Goal: Task Accomplishment & Management: Use online tool/utility

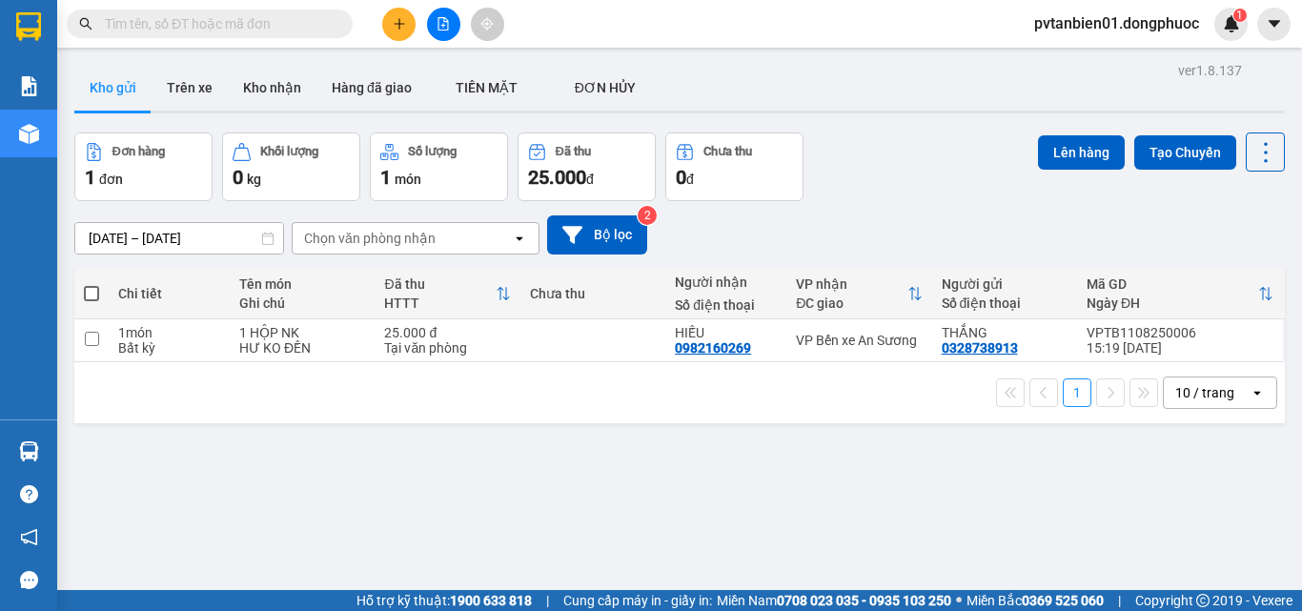
click at [223, 234] on input "10/08/2025 – 12/08/2025" at bounding box center [179, 238] width 208 height 30
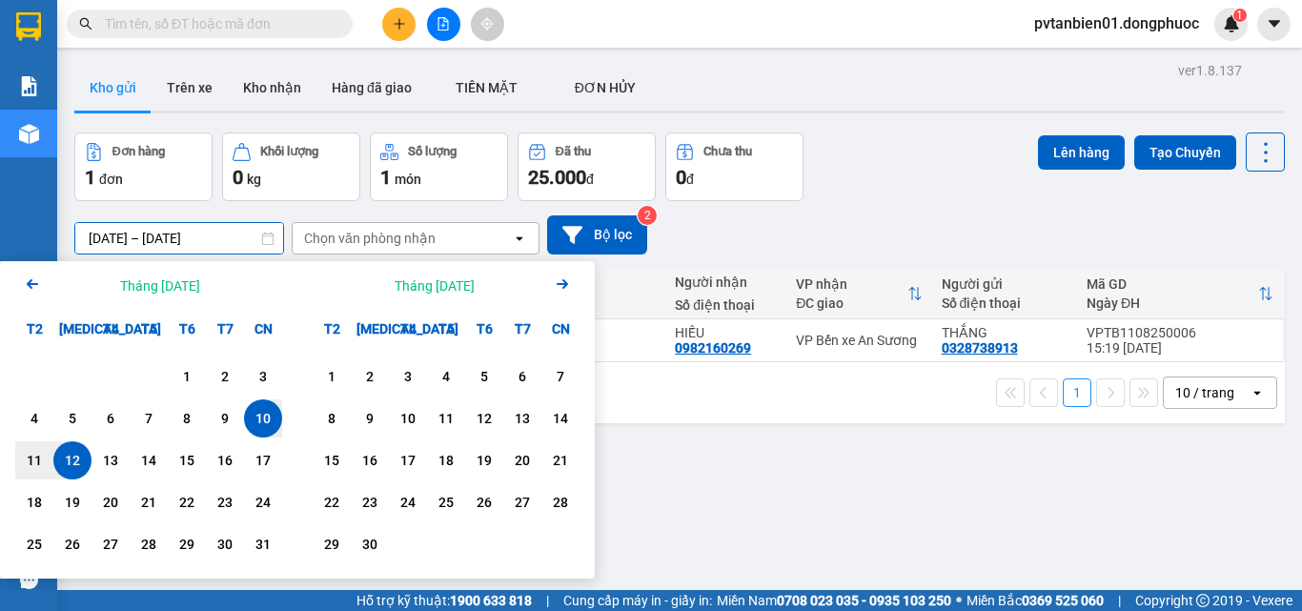
click at [28, 284] on icon "Previous month." at bounding box center [32, 284] width 11 height 10
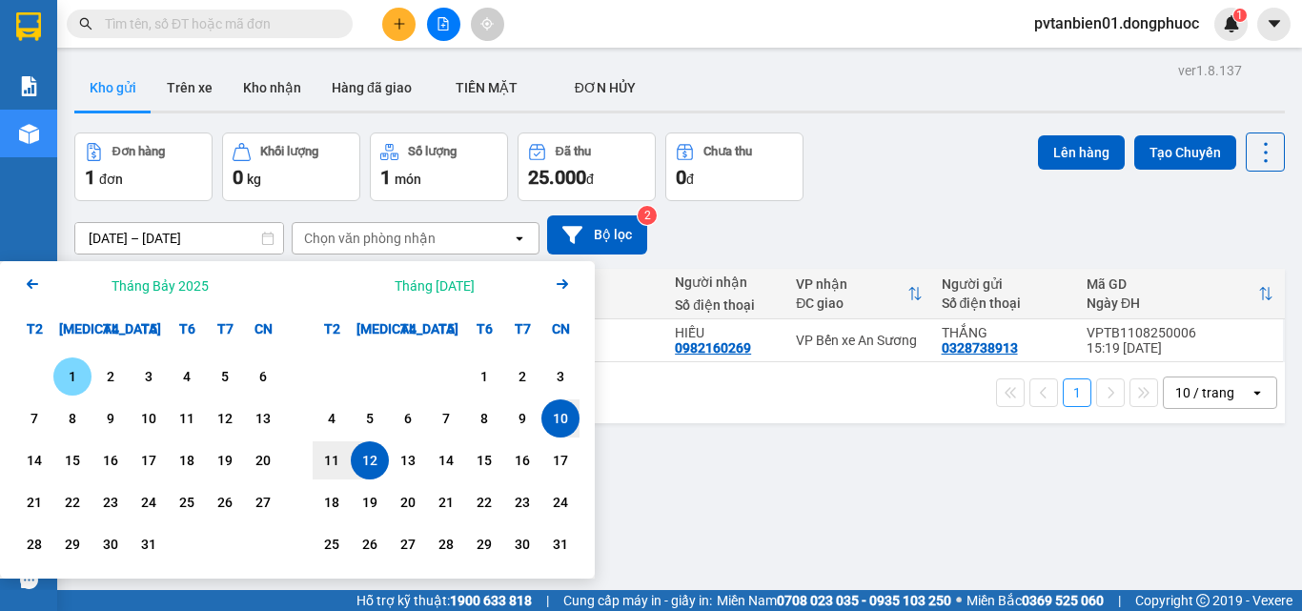
click at [77, 377] on div "1" at bounding box center [72, 376] width 27 height 23
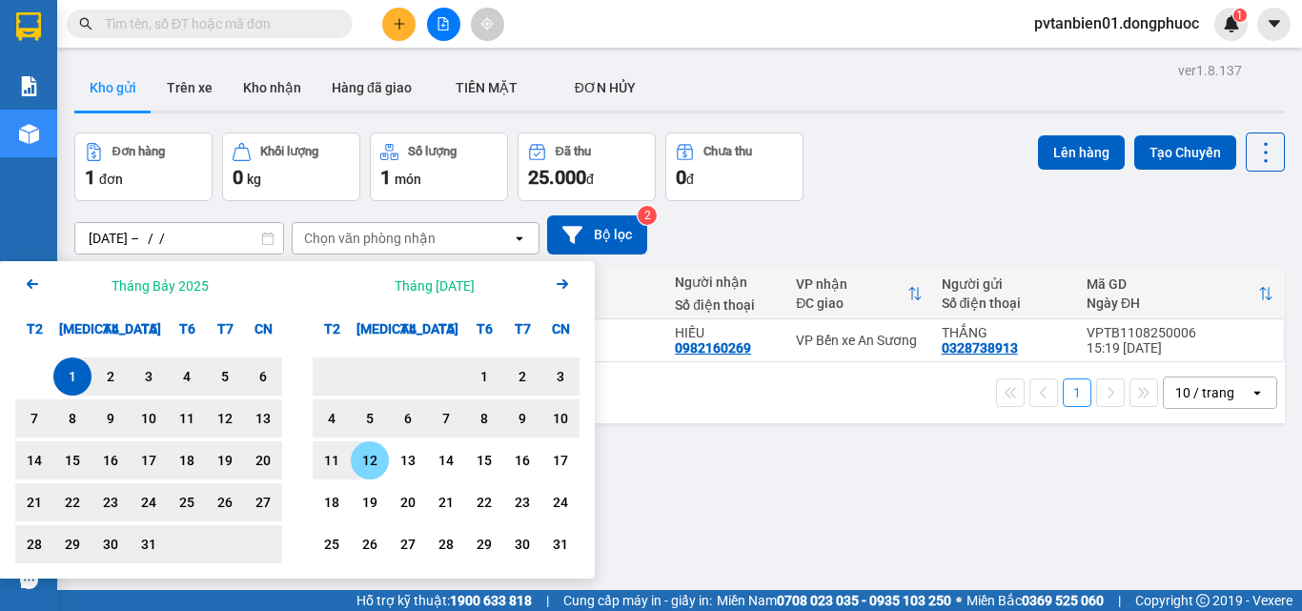
click at [371, 463] on div "12" at bounding box center [369, 460] width 27 height 23
type input "01/07/2025 – 12/08/2025"
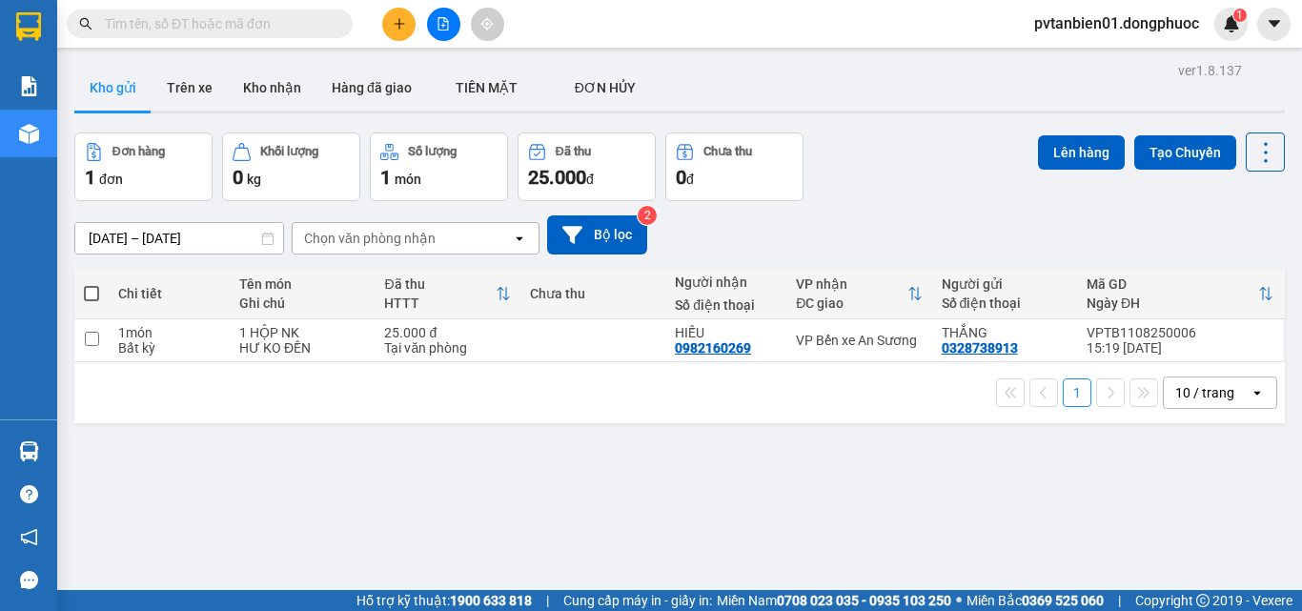
click at [244, 62] on div "ver 1.8.137 Kho gửi Trên xe Kho nhận Hàng đã giao TIỀN MẶT ĐƠN HỦY Đơn hàng 1…" at bounding box center [679, 362] width 1225 height 611
click at [257, 83] on button "Kho nhận" at bounding box center [272, 88] width 89 height 46
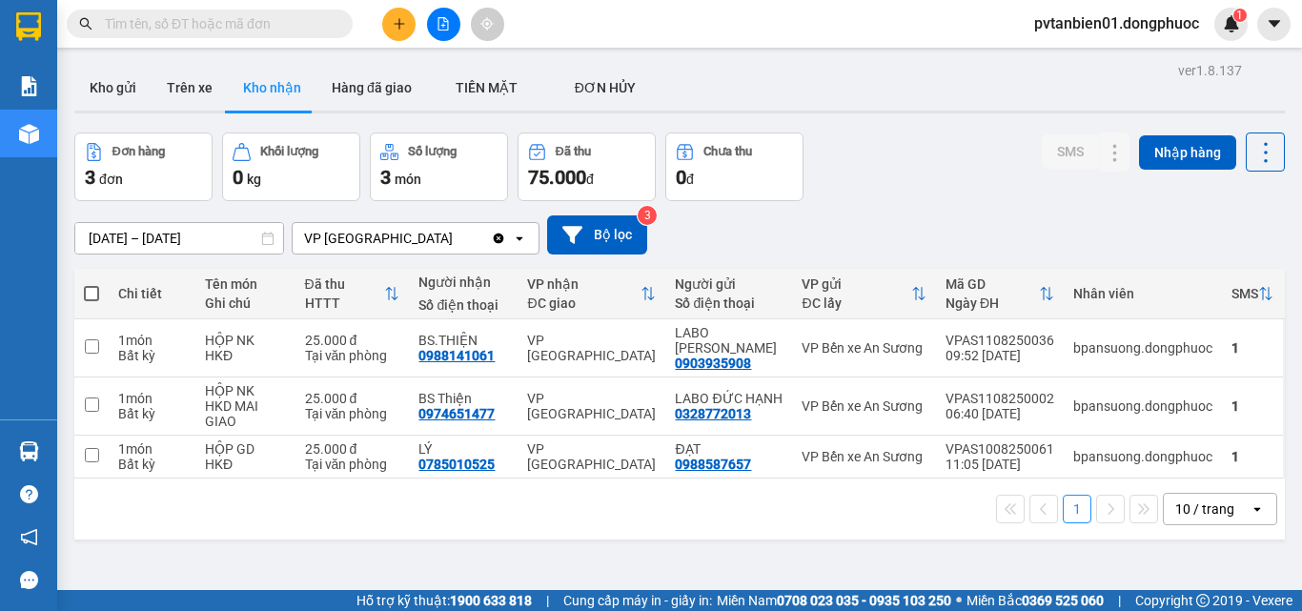
click at [168, 237] on input "10/08/2025 – 12/08/2025" at bounding box center [179, 238] width 208 height 30
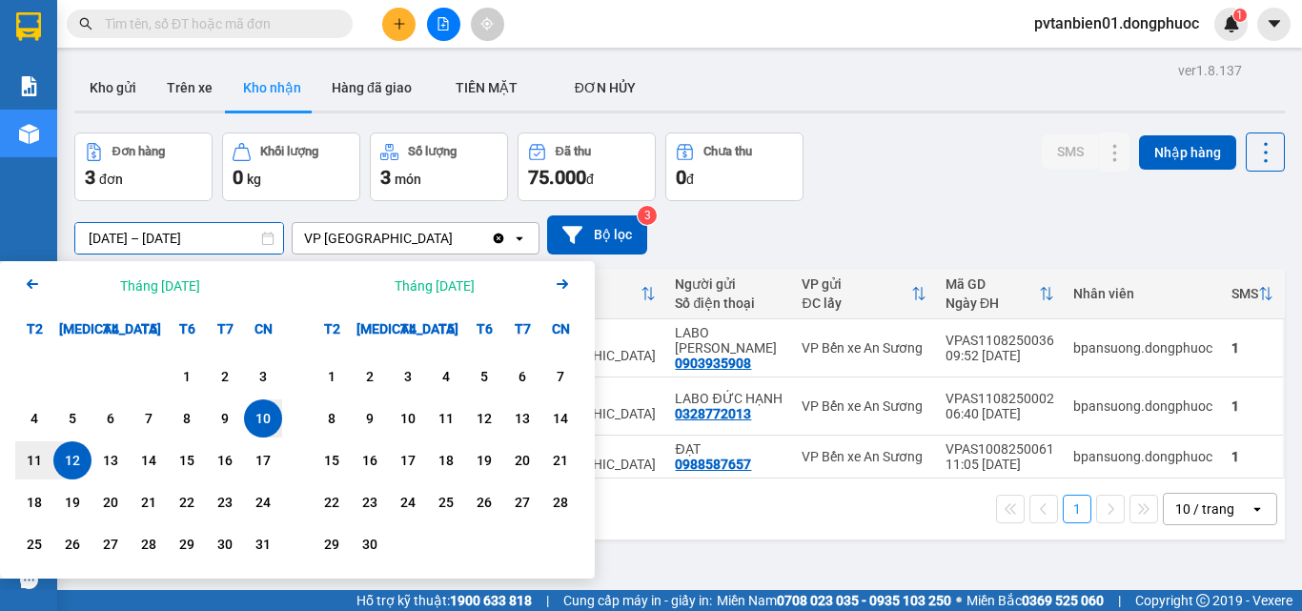
click at [42, 285] on icon "Arrow Left" at bounding box center [32, 284] width 23 height 23
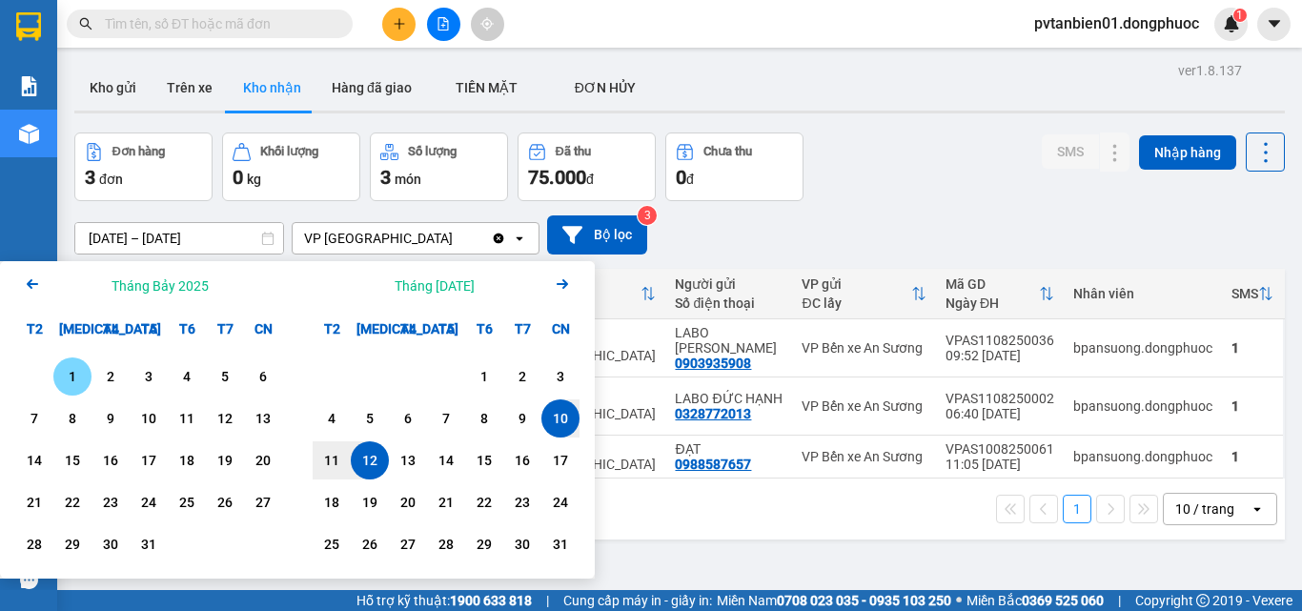
click at [73, 379] on div "1" at bounding box center [72, 376] width 27 height 23
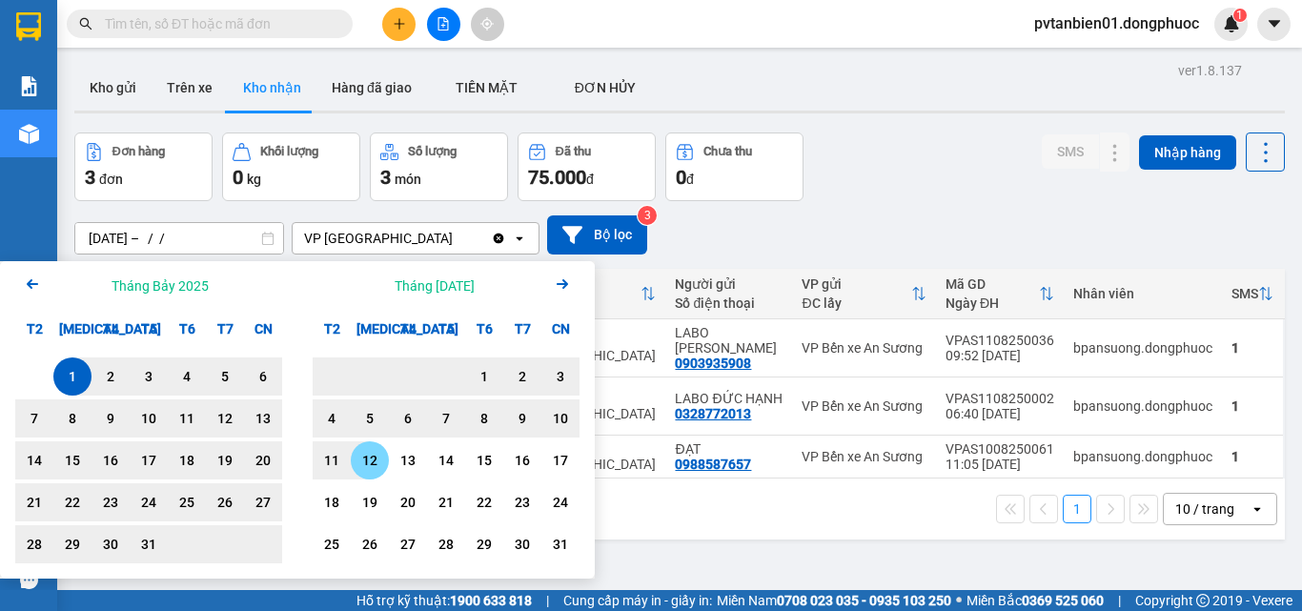
click at [378, 457] on div "12" at bounding box center [369, 460] width 27 height 23
type input "01/07/2025 – 12/08/2025"
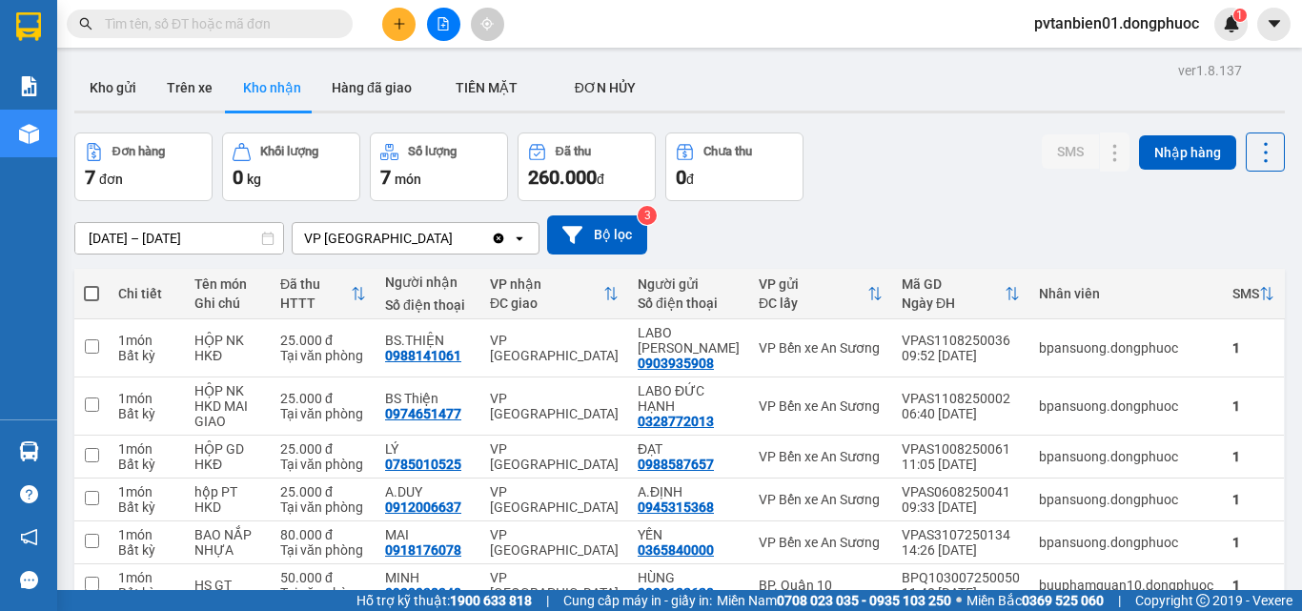
click at [401, 30] on button at bounding box center [398, 24] width 33 height 33
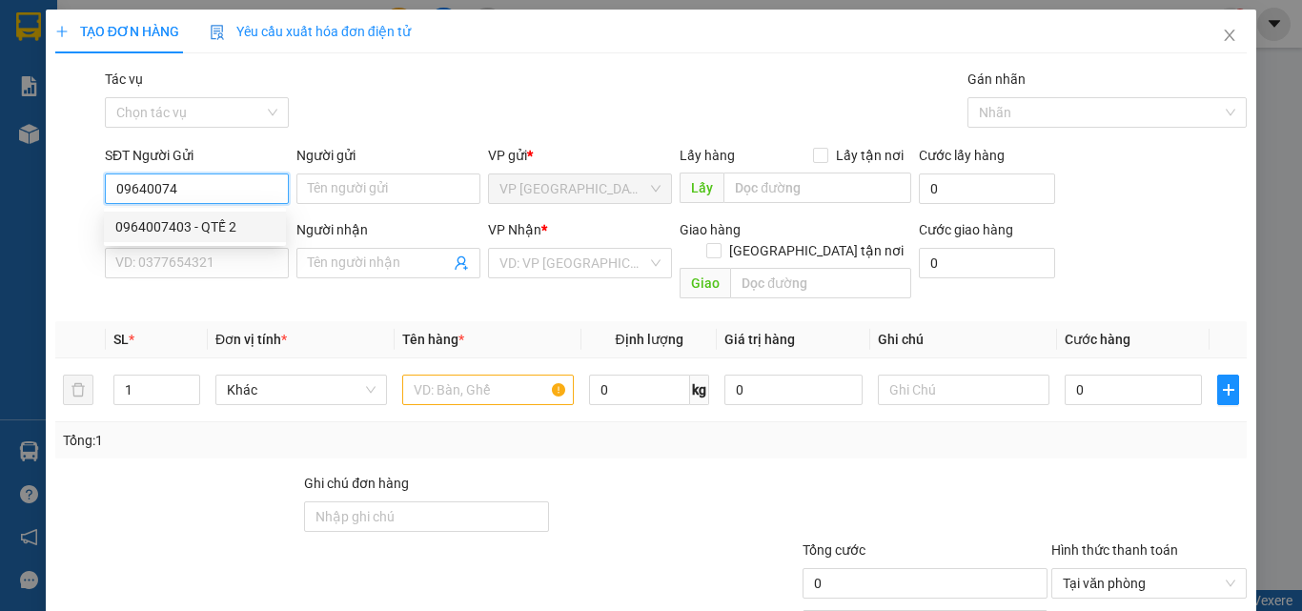
click at [237, 230] on div "0964007403 - QTẾ 2" at bounding box center [194, 226] width 159 height 21
type input "0964007403"
type input "QTẾ 2"
type input "0911479497"
type input "LABO HOÀN CẦU"
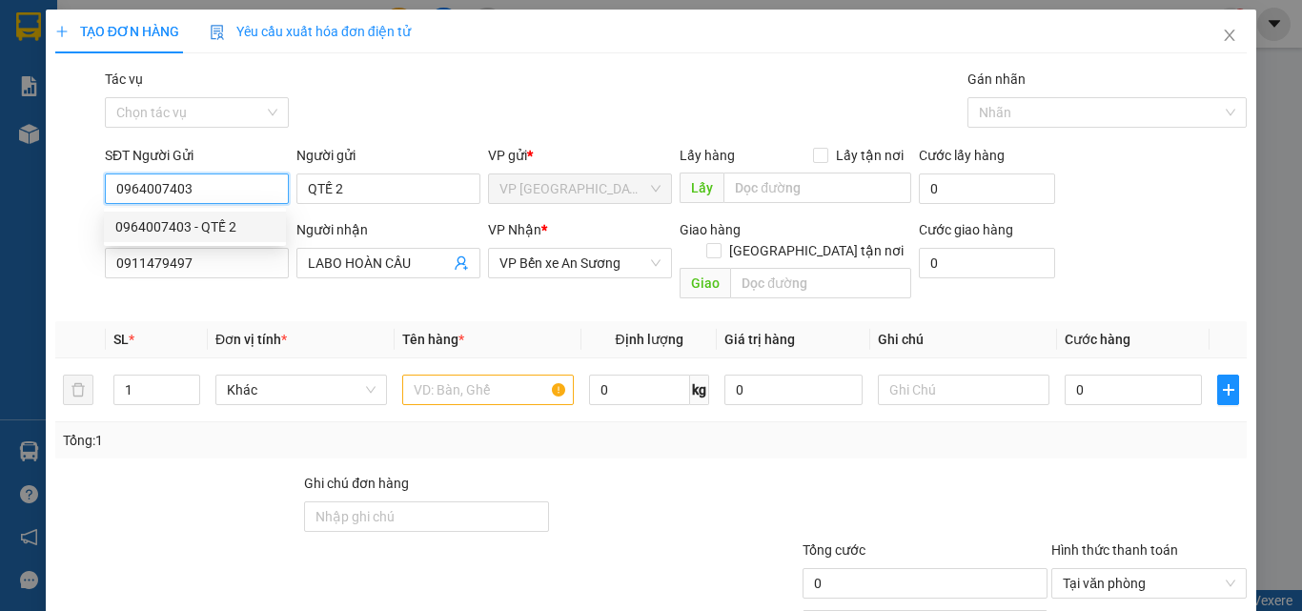
type input "25.000"
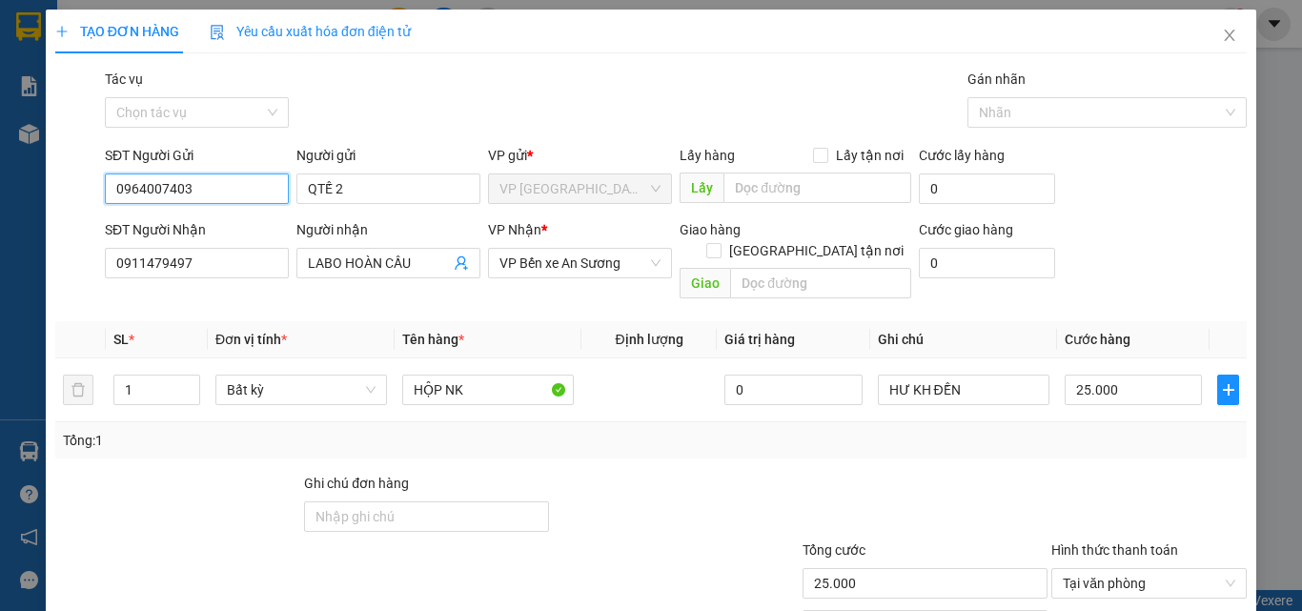
scroll to position [94, 0]
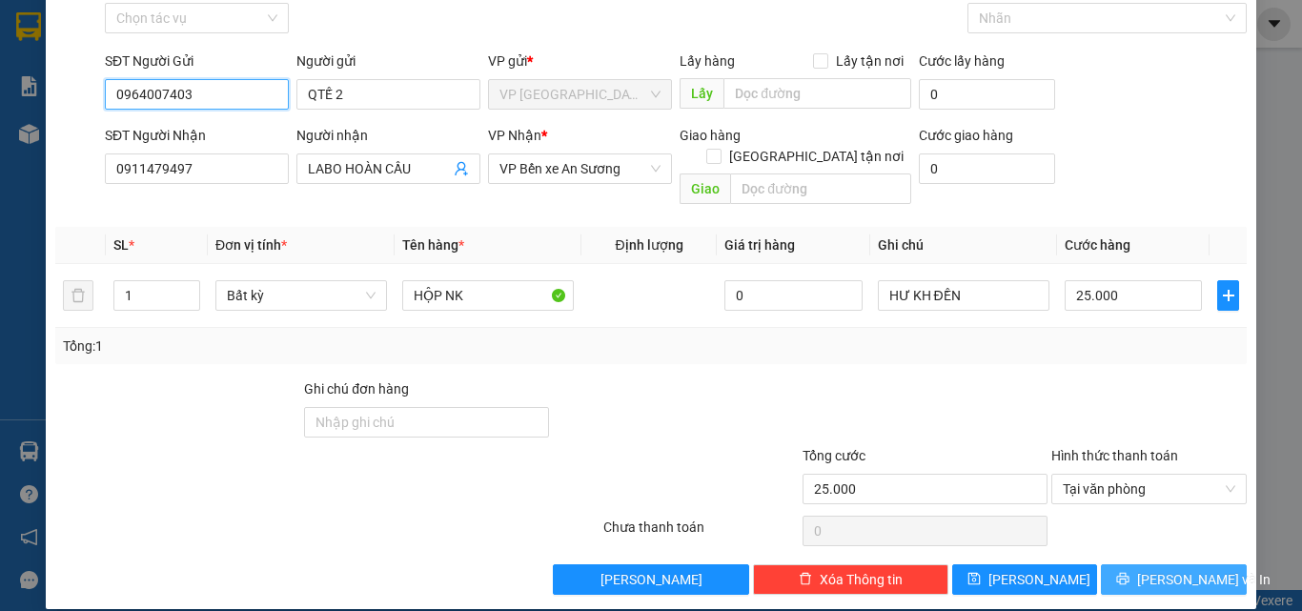
type input "0964007403"
click at [1200, 568] on button "Lưu và In" at bounding box center [1174, 579] width 146 height 30
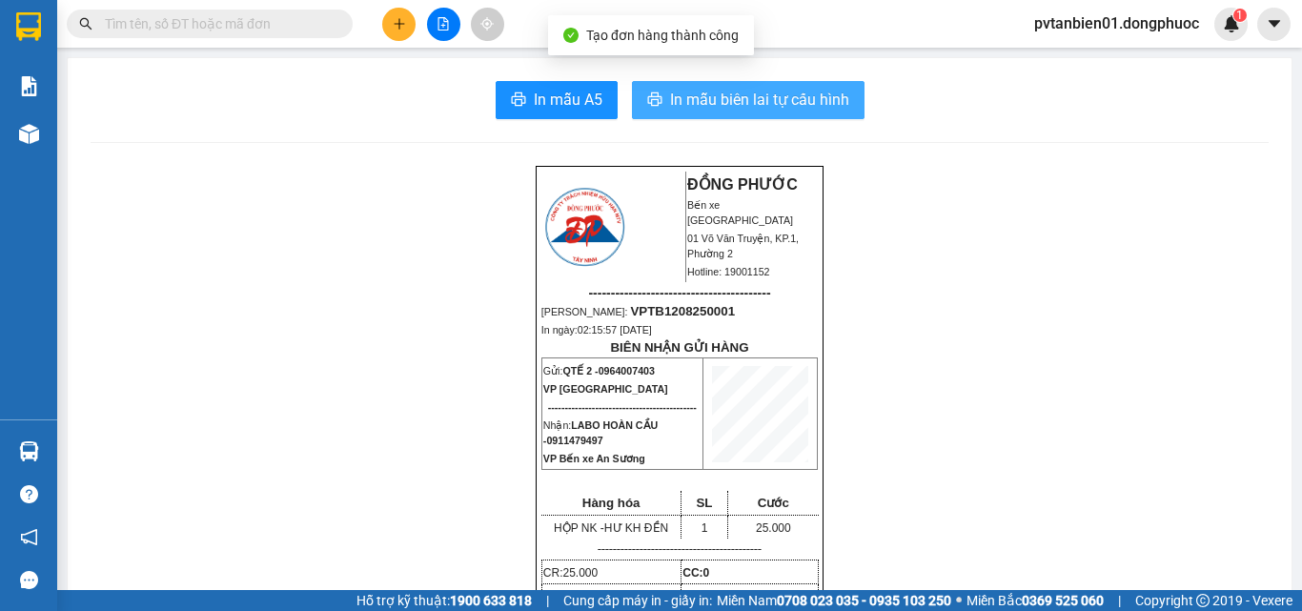
click at [737, 109] on span "In mẫu biên lai tự cấu hình" at bounding box center [759, 100] width 179 height 24
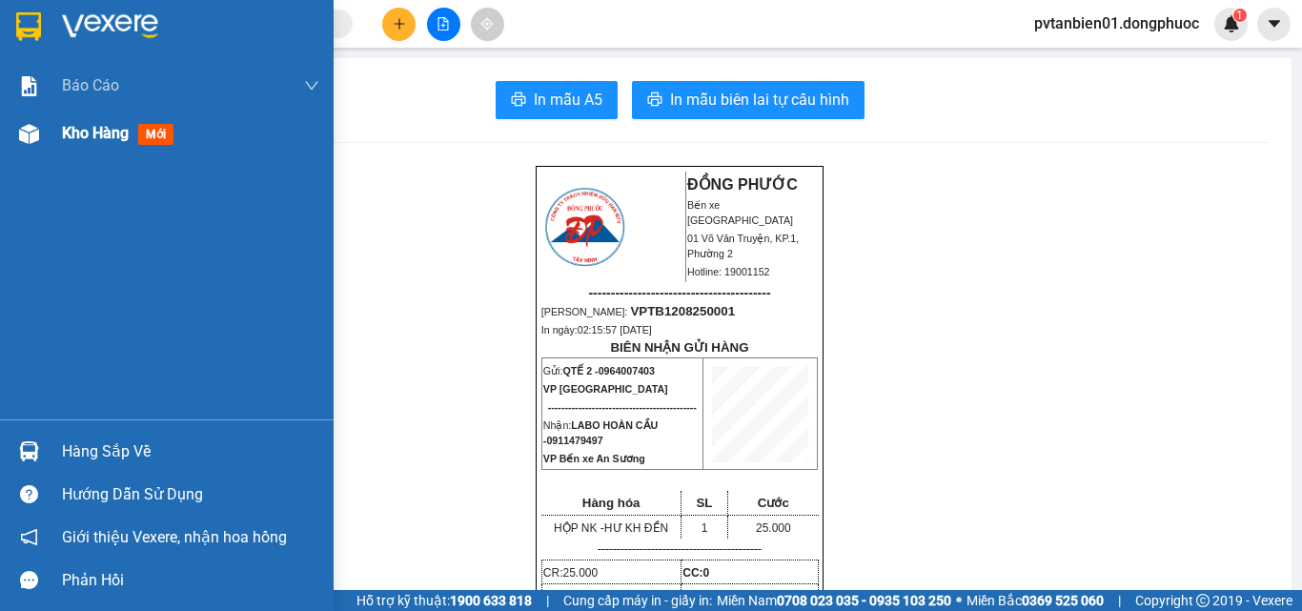
click at [21, 129] on img at bounding box center [29, 134] width 20 height 20
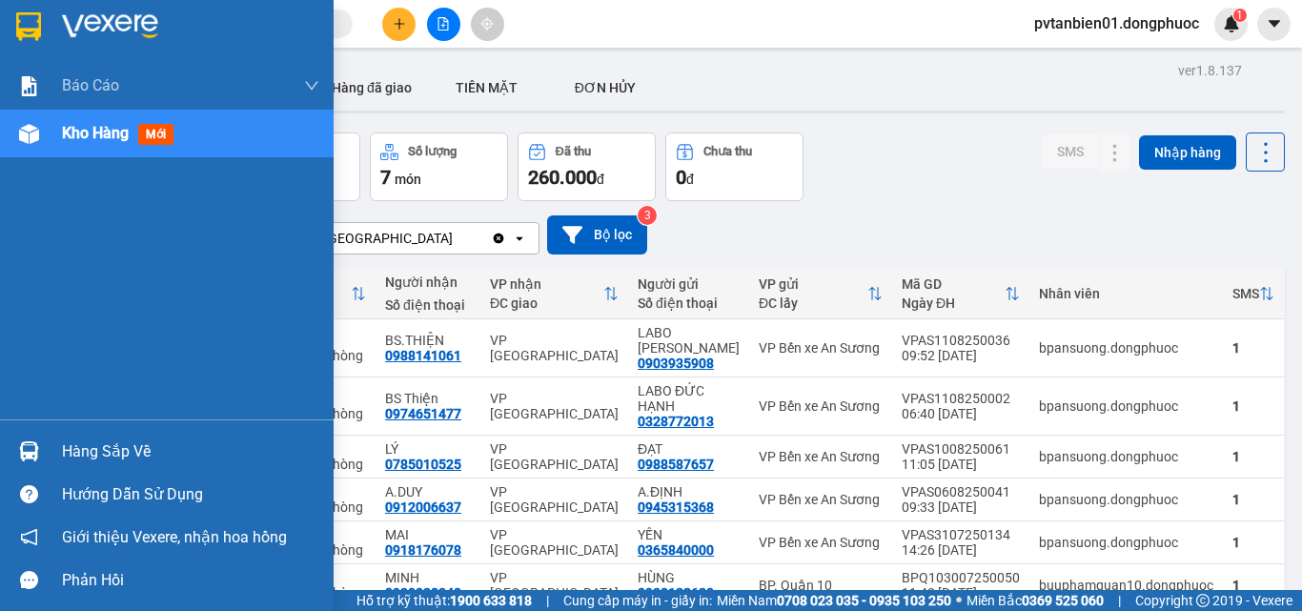
click at [23, 443] on img at bounding box center [29, 451] width 20 height 20
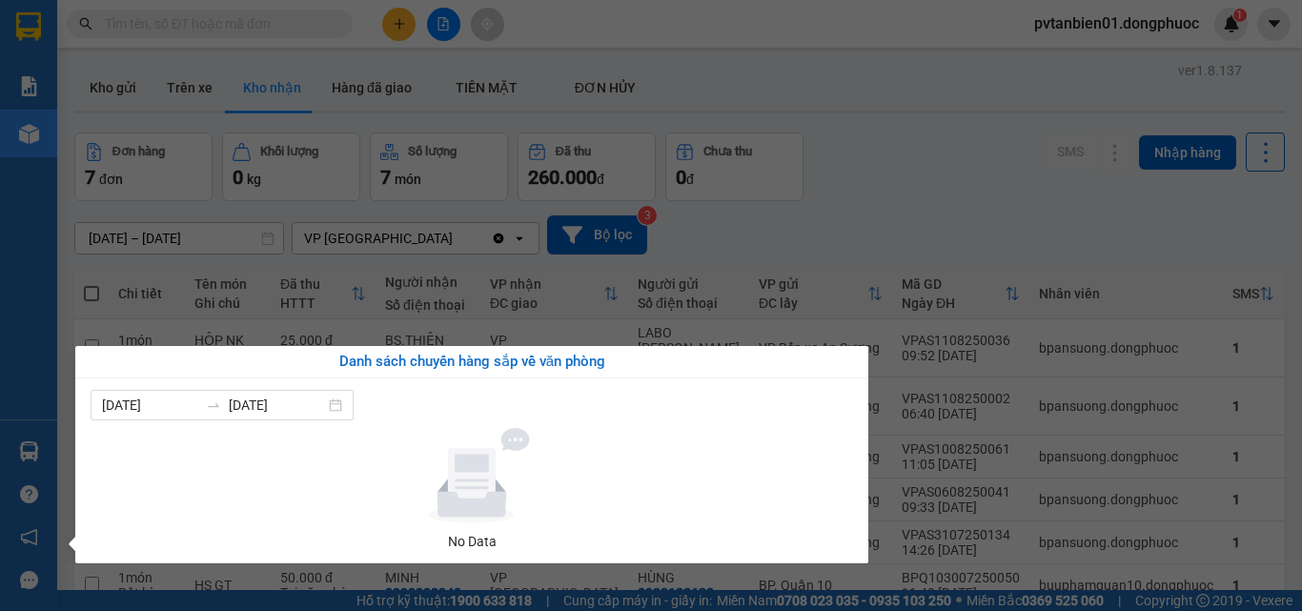
click at [1002, 219] on section "Kết quả tìm kiếm ( 0 ) Bộ lọc Ngày tạo đơn gần nhất No Data pvtanbien01.dongphu…" at bounding box center [651, 305] width 1302 height 611
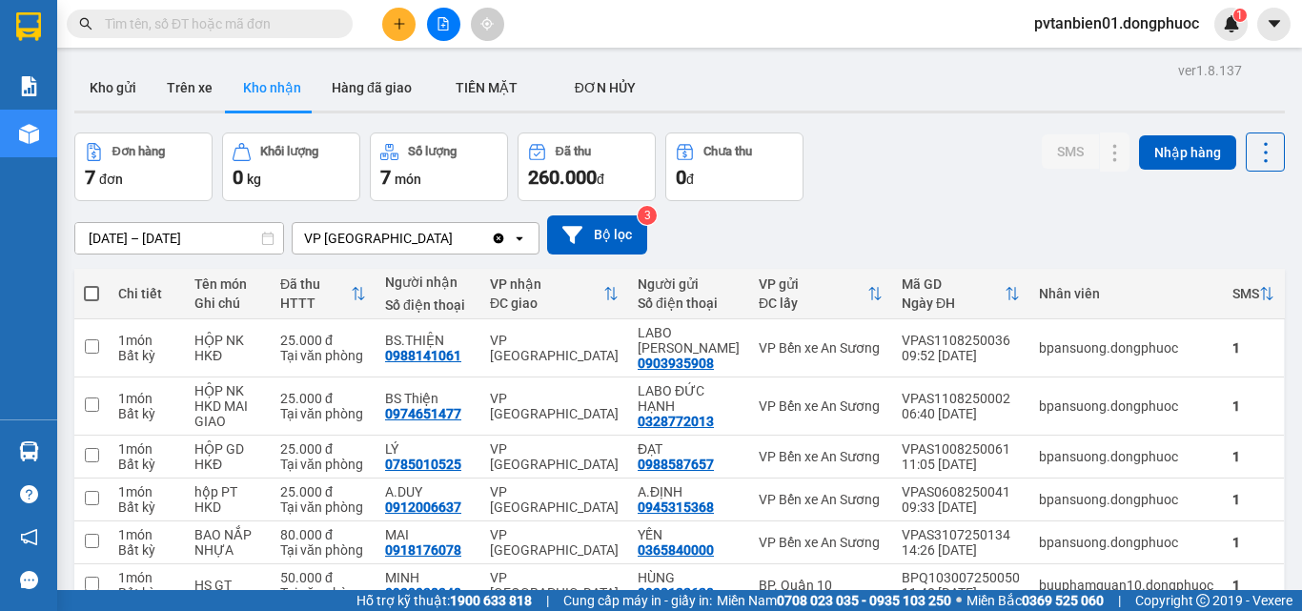
click at [58, 77] on main "ver 1.8.137 Kho gửi Trên xe Kho nhận Hàng đã giao TIỀN MẶT ĐƠN HỦY Đơn hàng 7…" at bounding box center [651, 295] width 1302 height 590
click at [120, 78] on button "Kho gửi" at bounding box center [112, 88] width 77 height 46
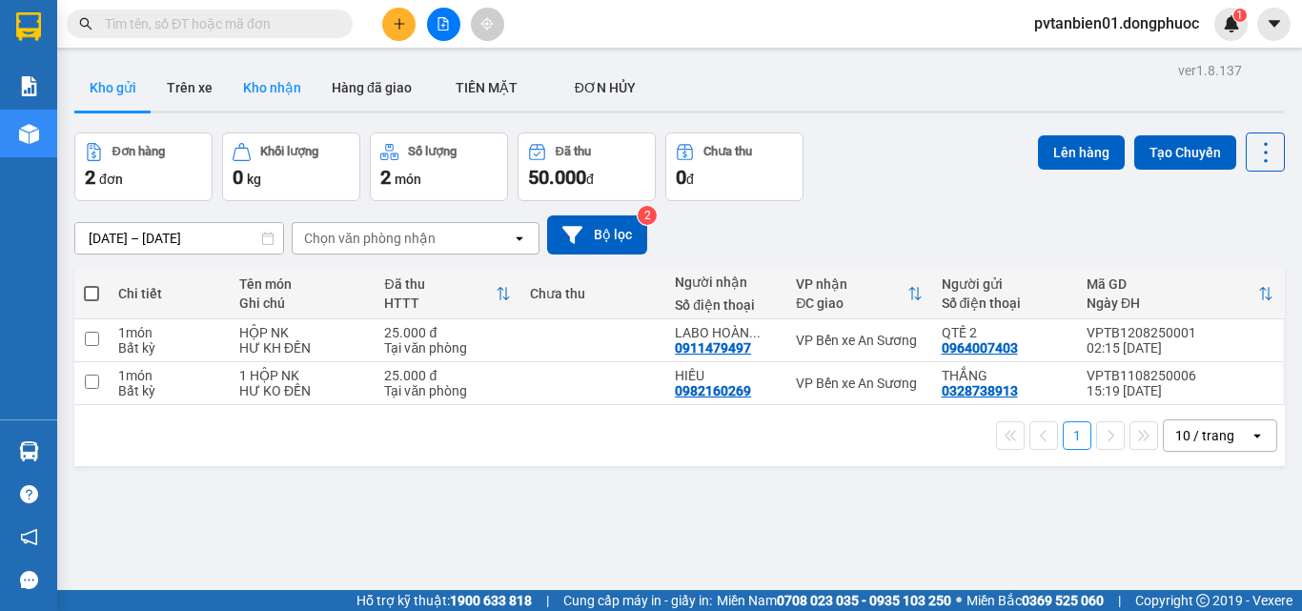
click at [256, 95] on button "Kho nhận" at bounding box center [272, 88] width 89 height 46
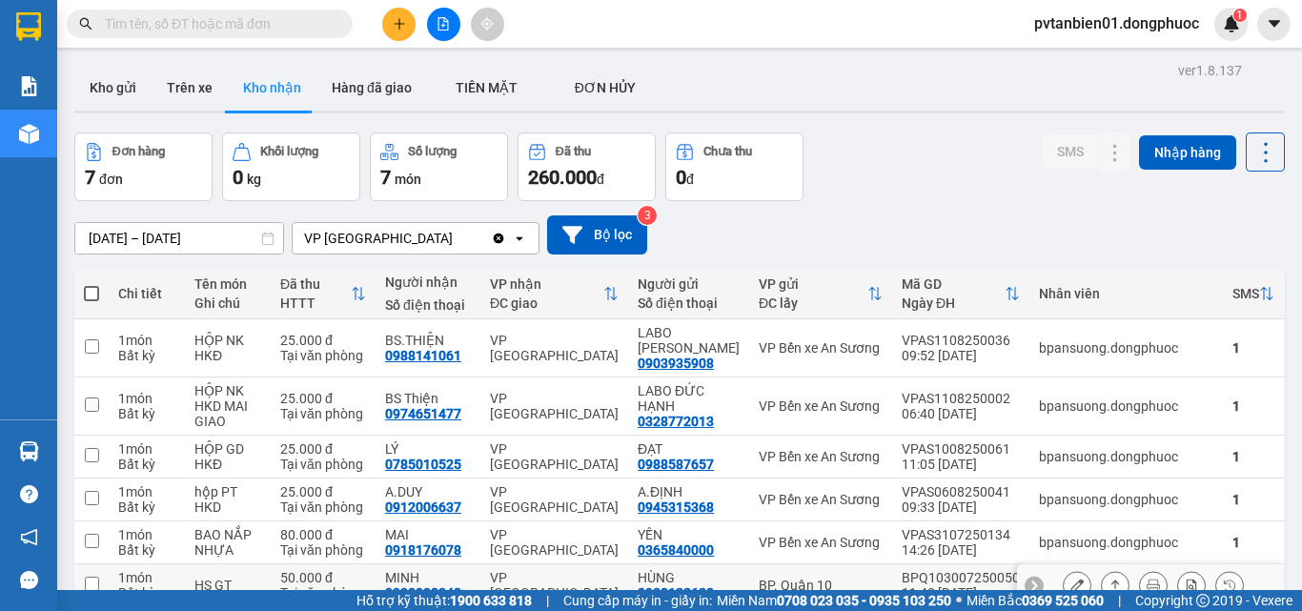
scroll to position [153, 0]
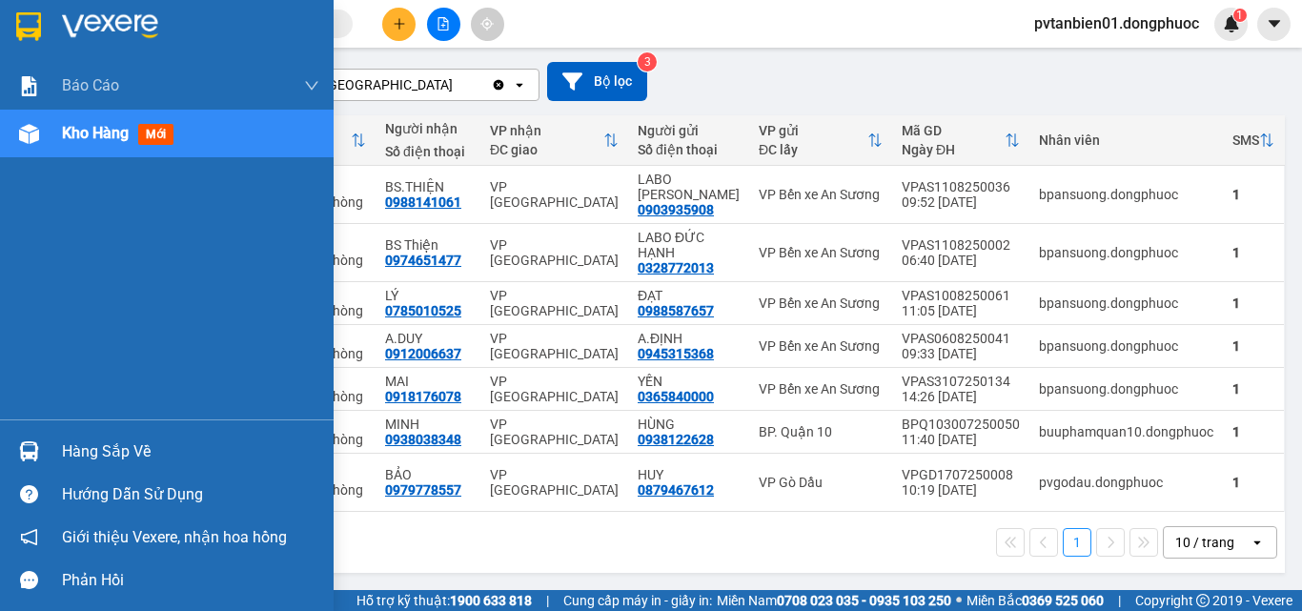
click at [15, 449] on div at bounding box center [28, 451] width 33 height 33
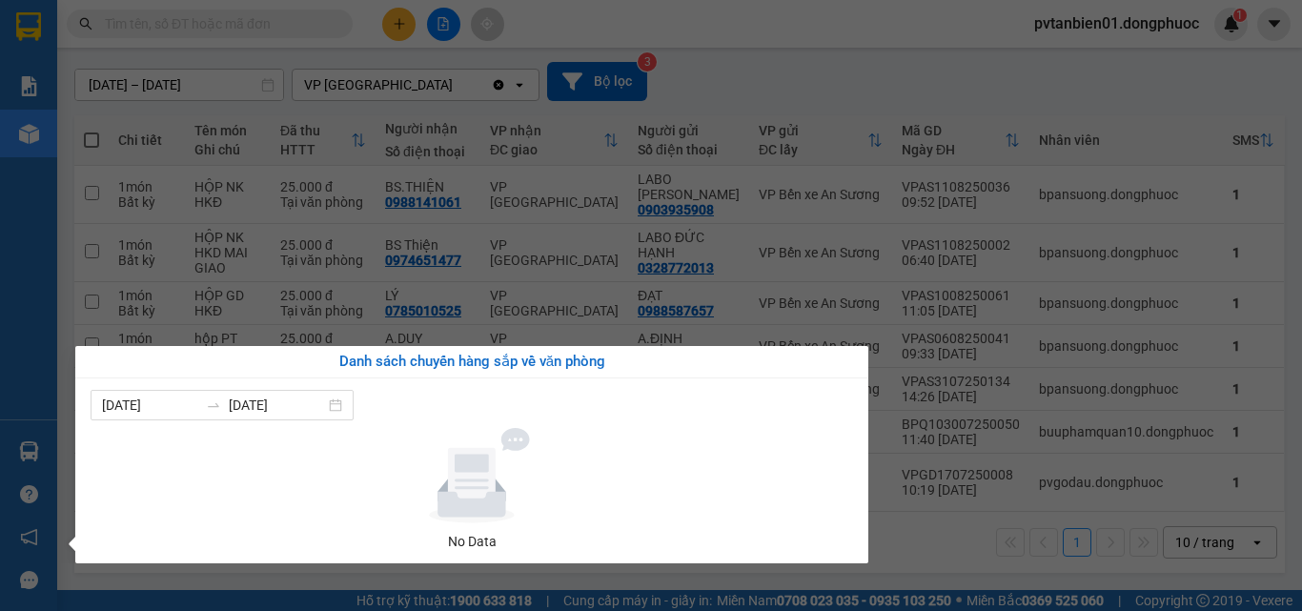
click at [0, 329] on div "Báo cáo Mẫu 1: Báo cáo dòng tiền theo nhân viên Mẫu 1: Báo cáo dòng tiền theo n…" at bounding box center [28, 305] width 57 height 611
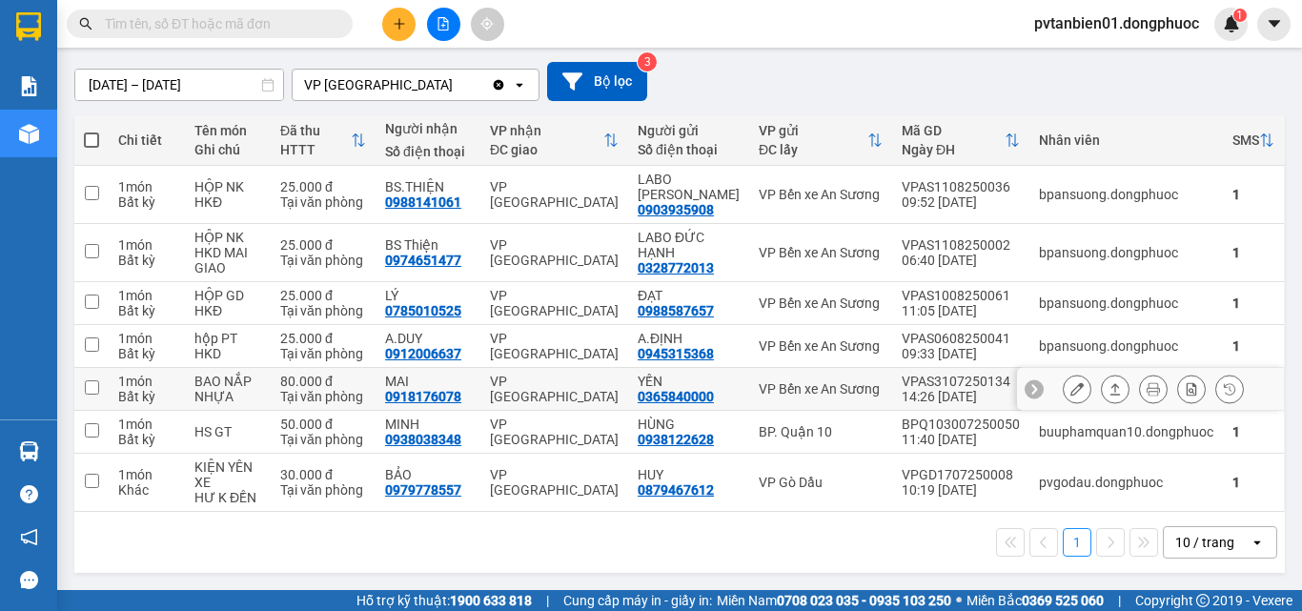
scroll to position [0, 0]
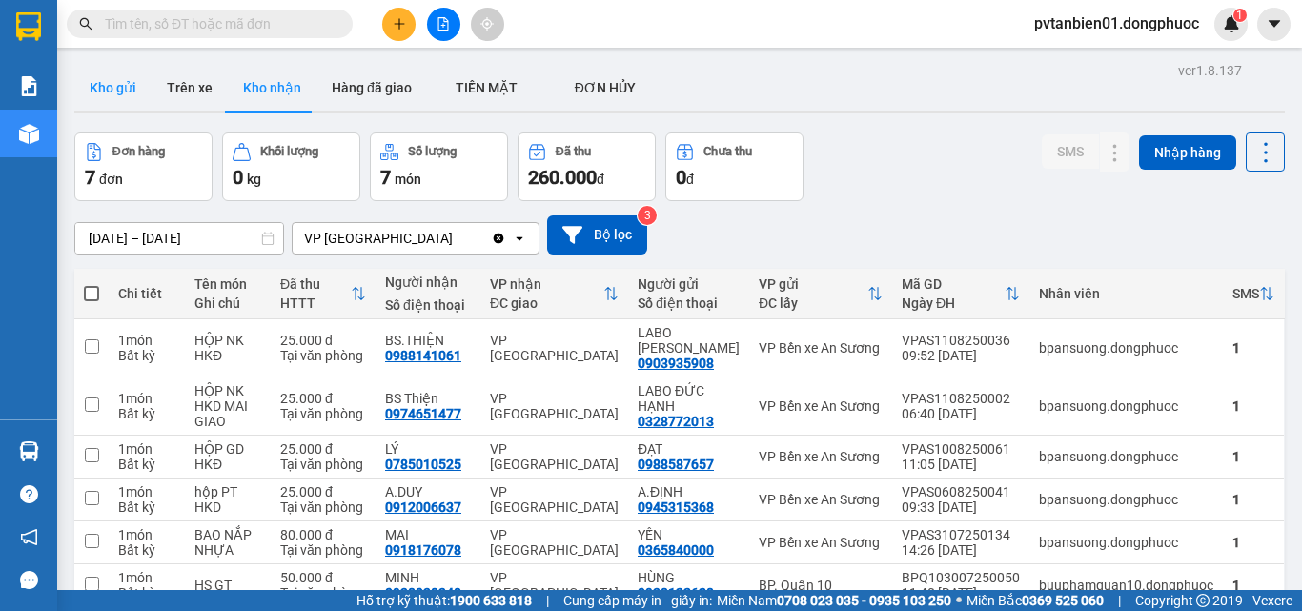
click at [132, 99] on button "Kho gửi" at bounding box center [112, 88] width 77 height 46
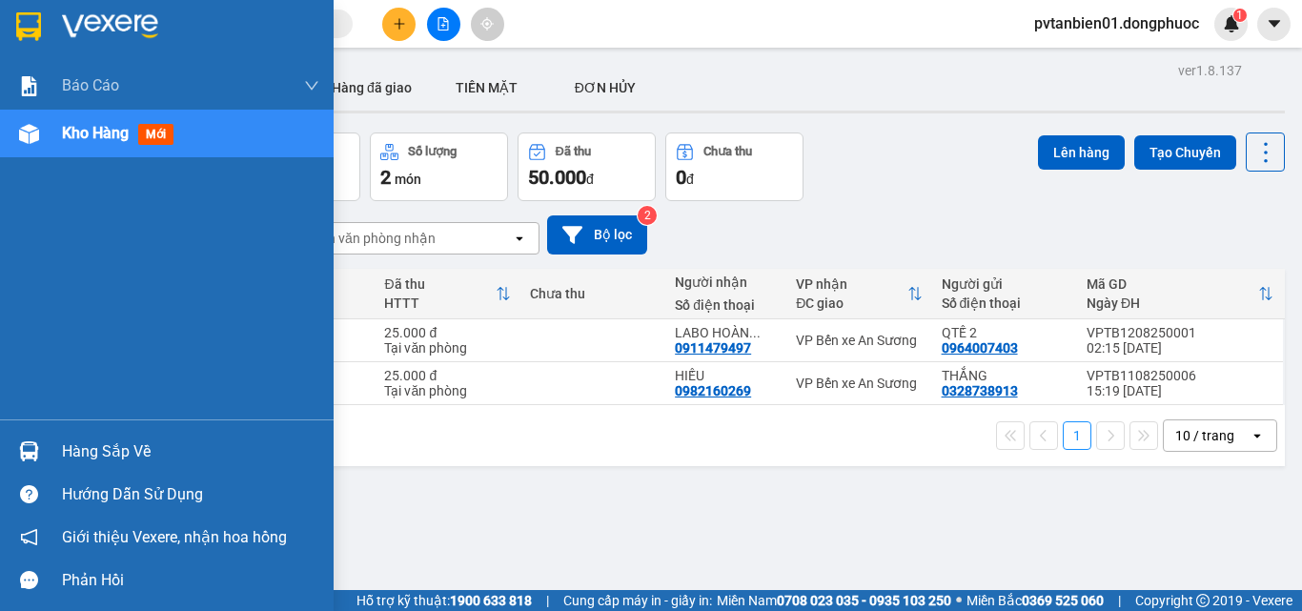
click at [63, 440] on div "Hàng sắp về" at bounding box center [190, 451] width 257 height 29
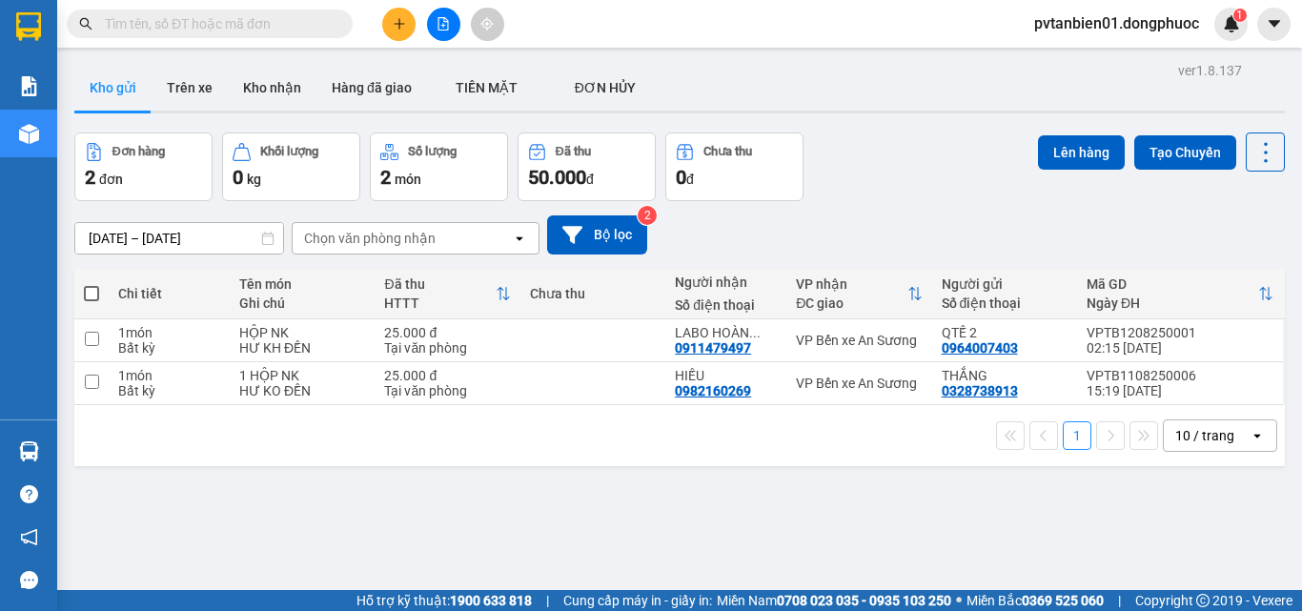
click at [945, 522] on section "Kết quả tìm kiếm ( 0 ) Bộ lọc Ngày tạo đơn gần nhất No Data pvtanbien01.dongphu…" at bounding box center [651, 305] width 1302 height 611
click at [256, 77] on button "Kho nhận" at bounding box center [272, 88] width 89 height 46
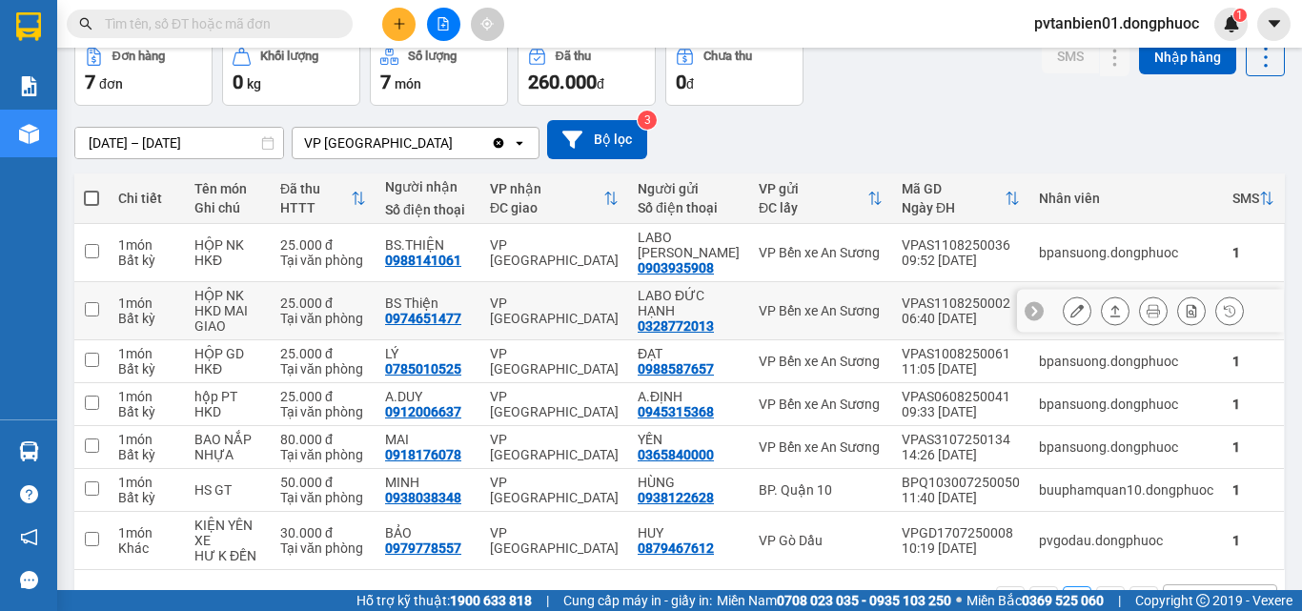
scroll to position [153, 0]
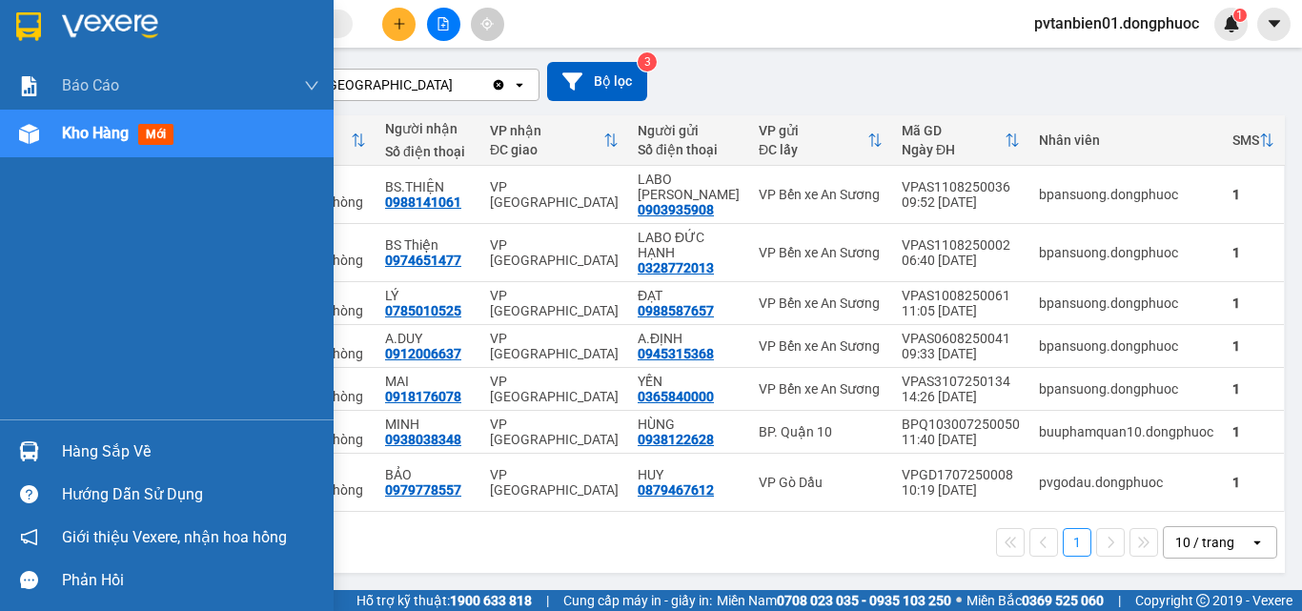
click at [24, 441] on img at bounding box center [29, 451] width 20 height 20
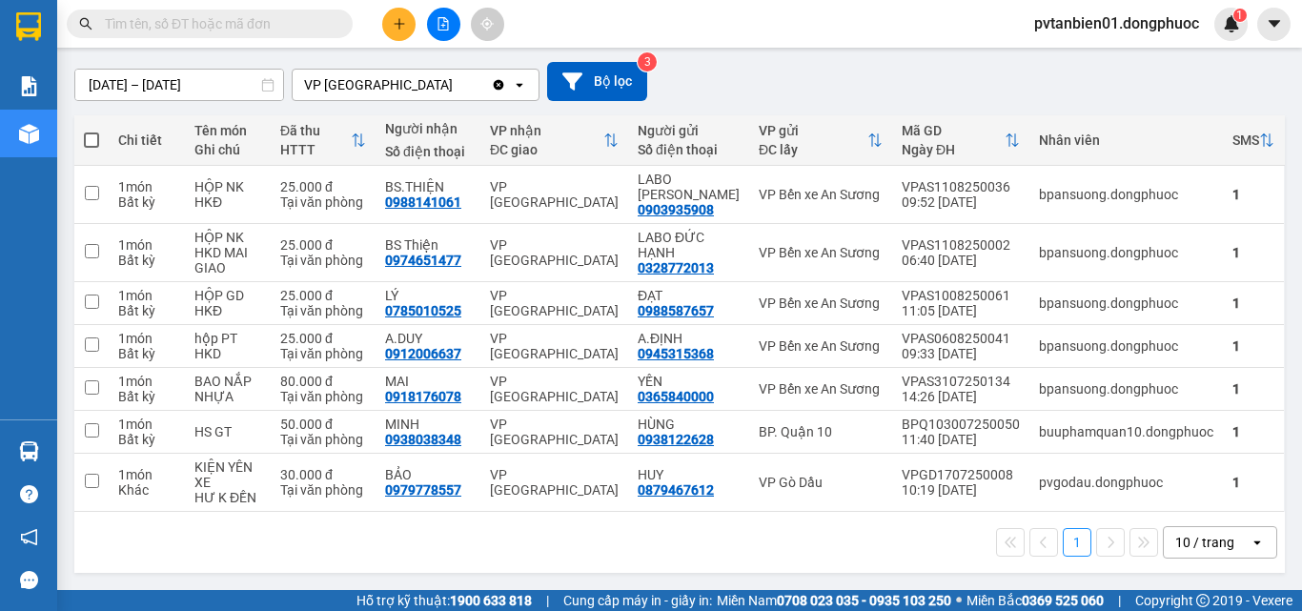
click at [903, 48] on section "Kết quả tìm kiếm ( 0 ) Bộ lọc Ngày tạo đơn gần nhất No Data pvtanbien01.dongphu…" at bounding box center [651, 305] width 1302 height 611
click at [473, 533] on div "1 10 / trang open" at bounding box center [679, 542] width 1195 height 32
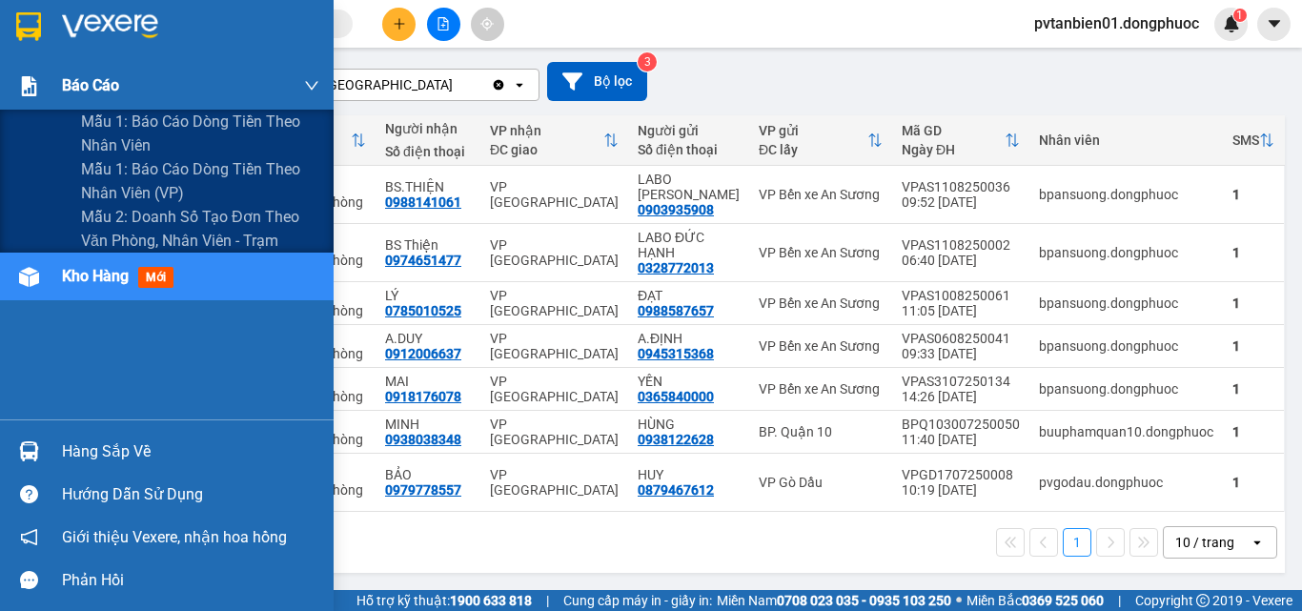
scroll to position [0, 0]
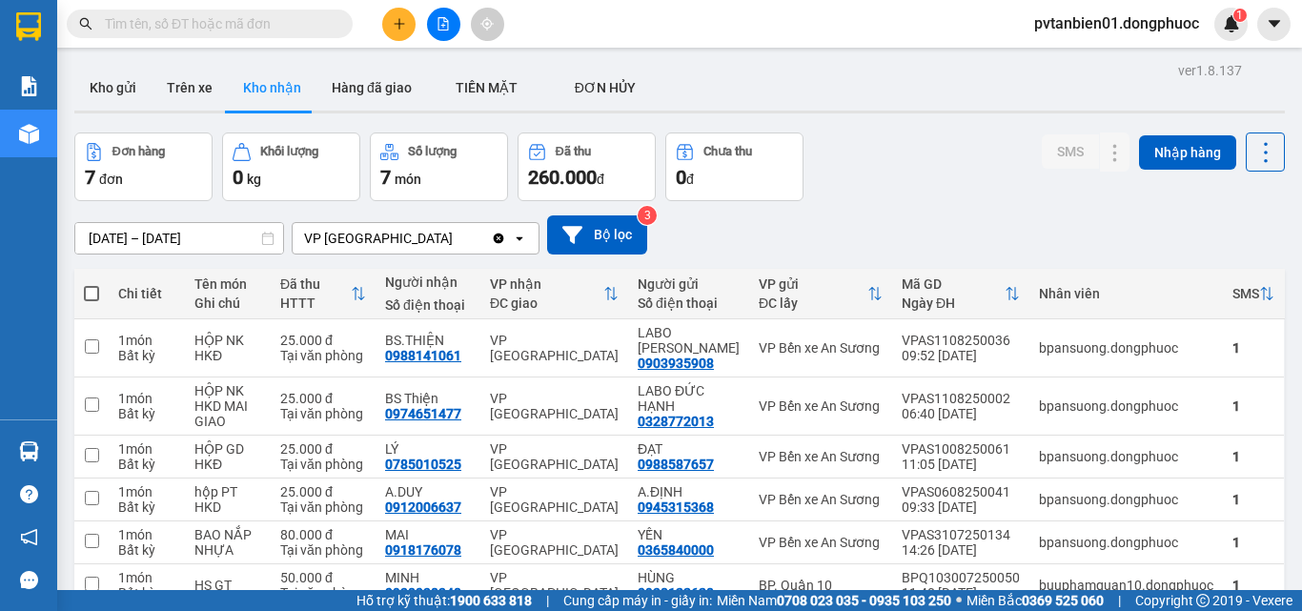
click at [129, 80] on button "Kho gửi" at bounding box center [112, 88] width 77 height 46
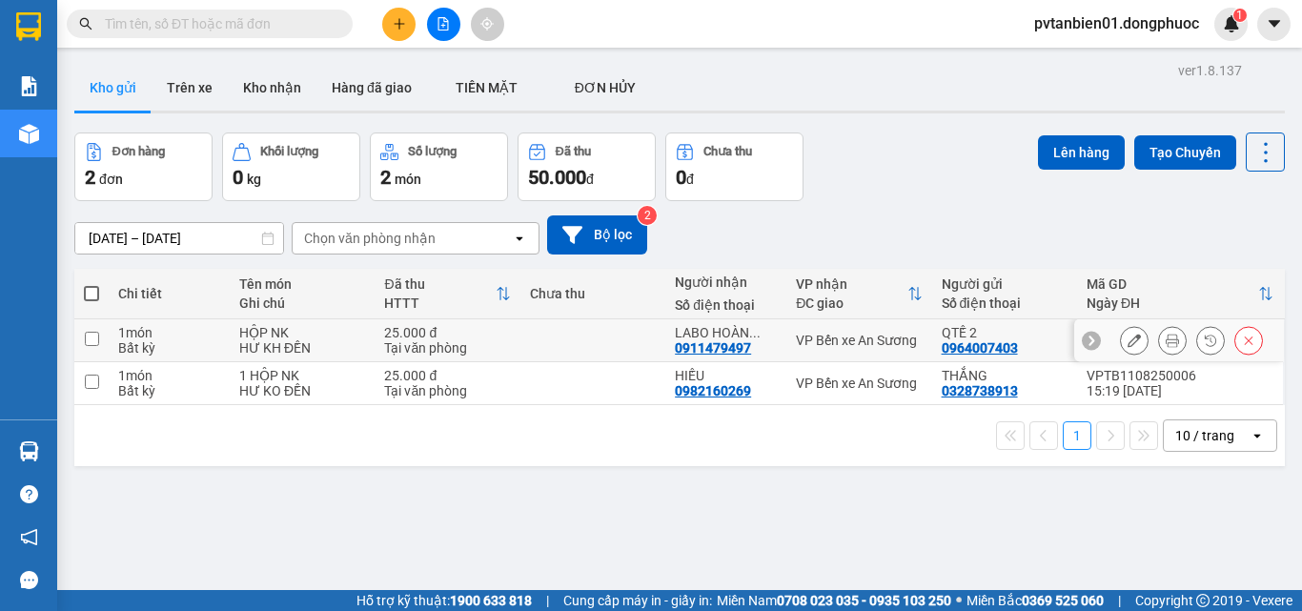
click at [379, 340] on td "25.000 đ Tại văn phòng" at bounding box center [446, 340] width 145 height 43
checkbox input "true"
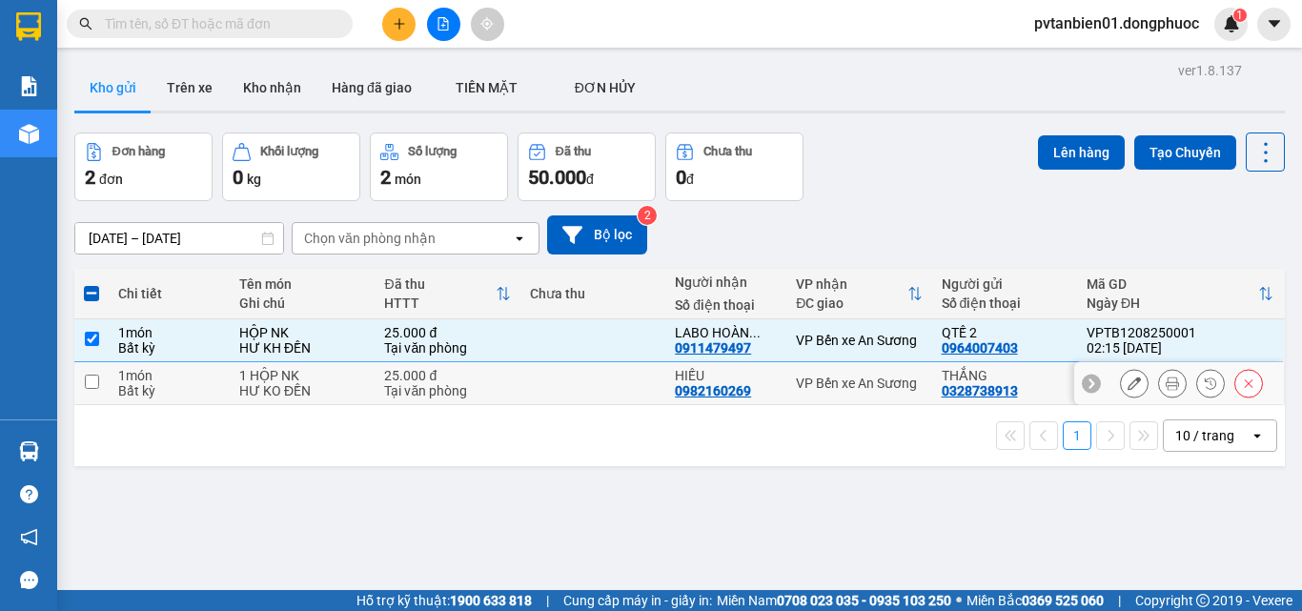
click at [360, 381] on div "1 HỘP NK" at bounding box center [302, 375] width 126 height 15
checkbox input "true"
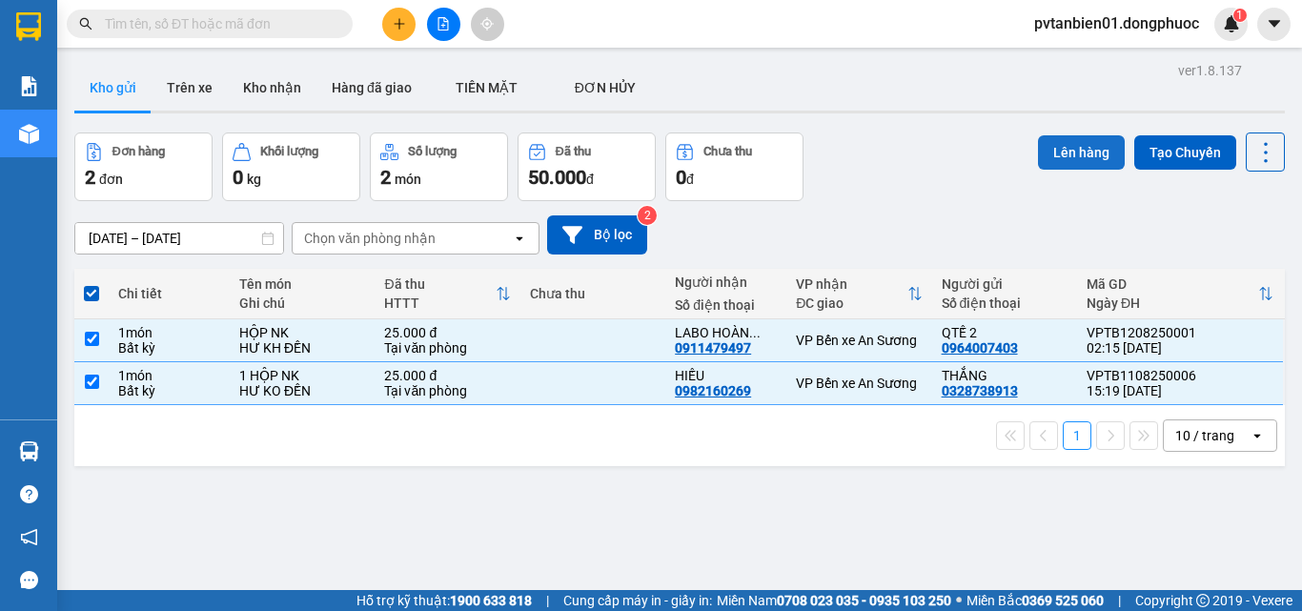
click at [1080, 162] on button "Lên hàng" at bounding box center [1081, 152] width 87 height 34
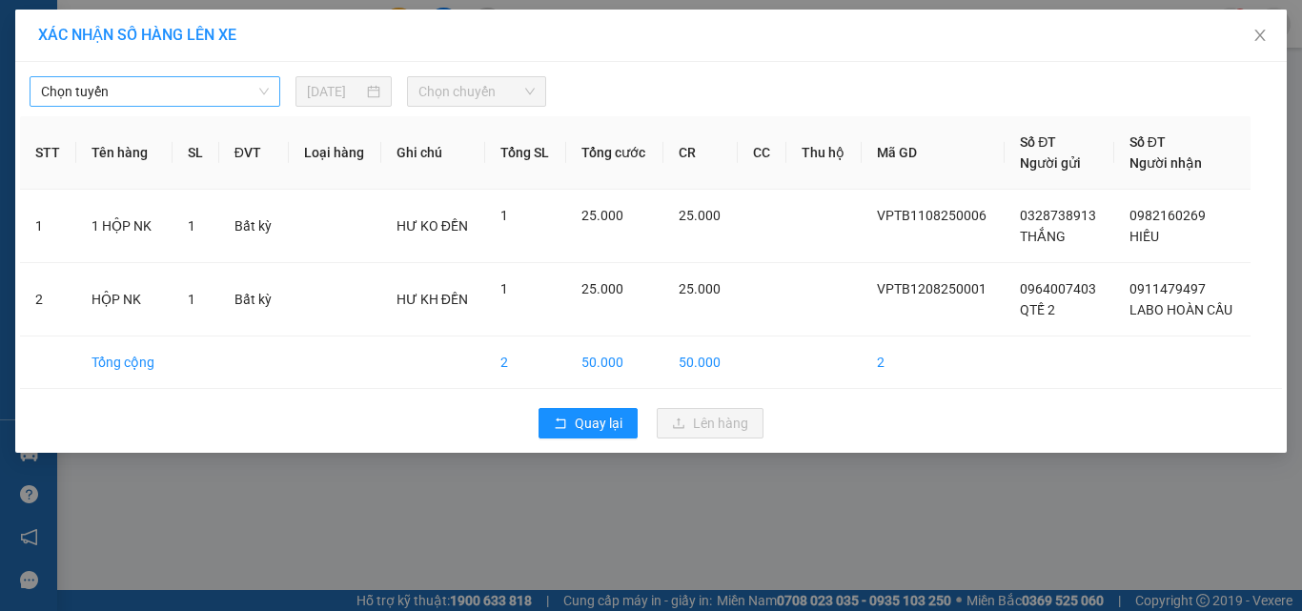
click at [243, 82] on span "Chọn tuyến" at bounding box center [155, 91] width 228 height 29
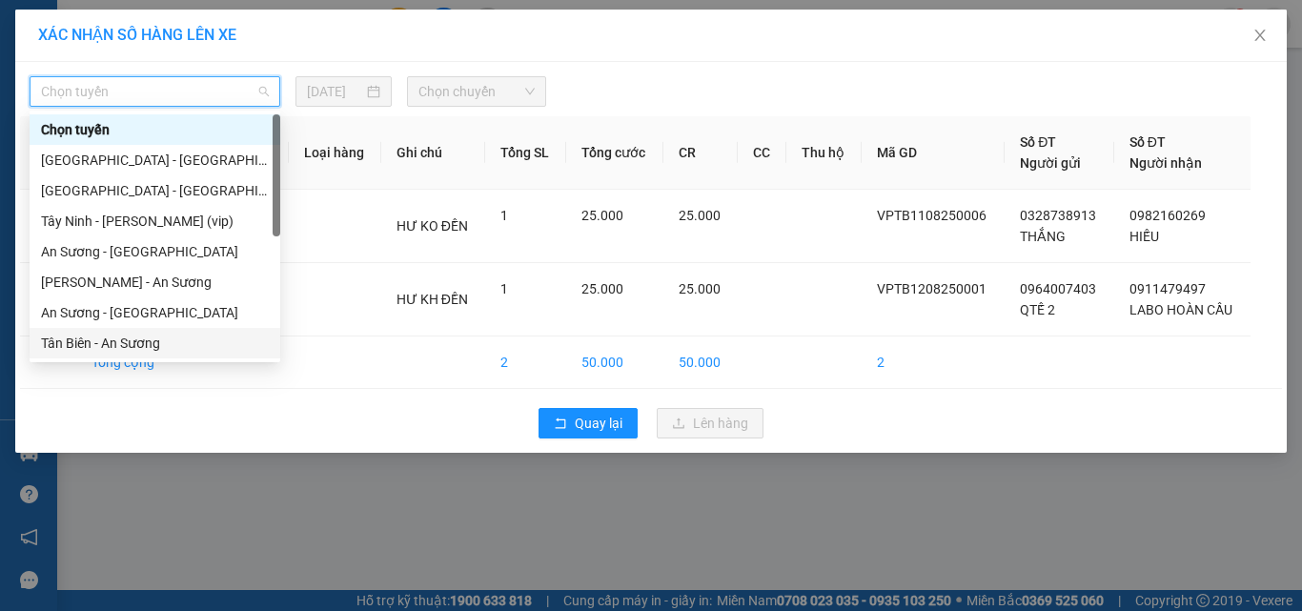
click at [136, 344] on div "Tân Biên - An Sương" at bounding box center [155, 343] width 228 height 21
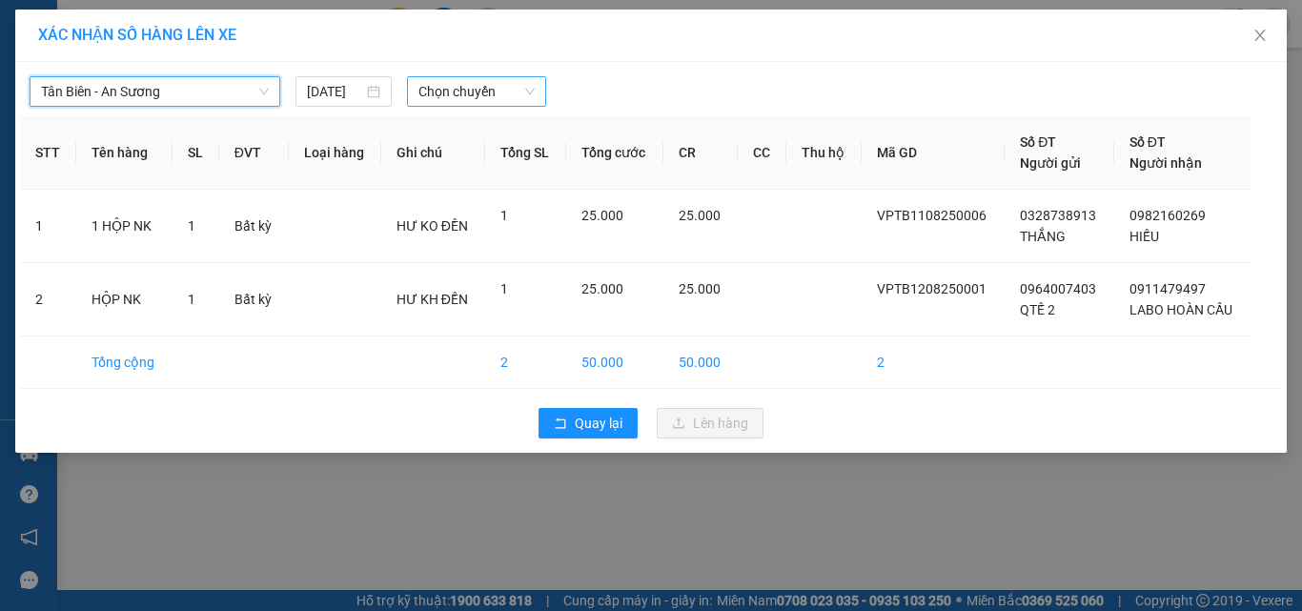
click at [466, 85] on span "Chọn chuyến" at bounding box center [476, 91] width 117 height 29
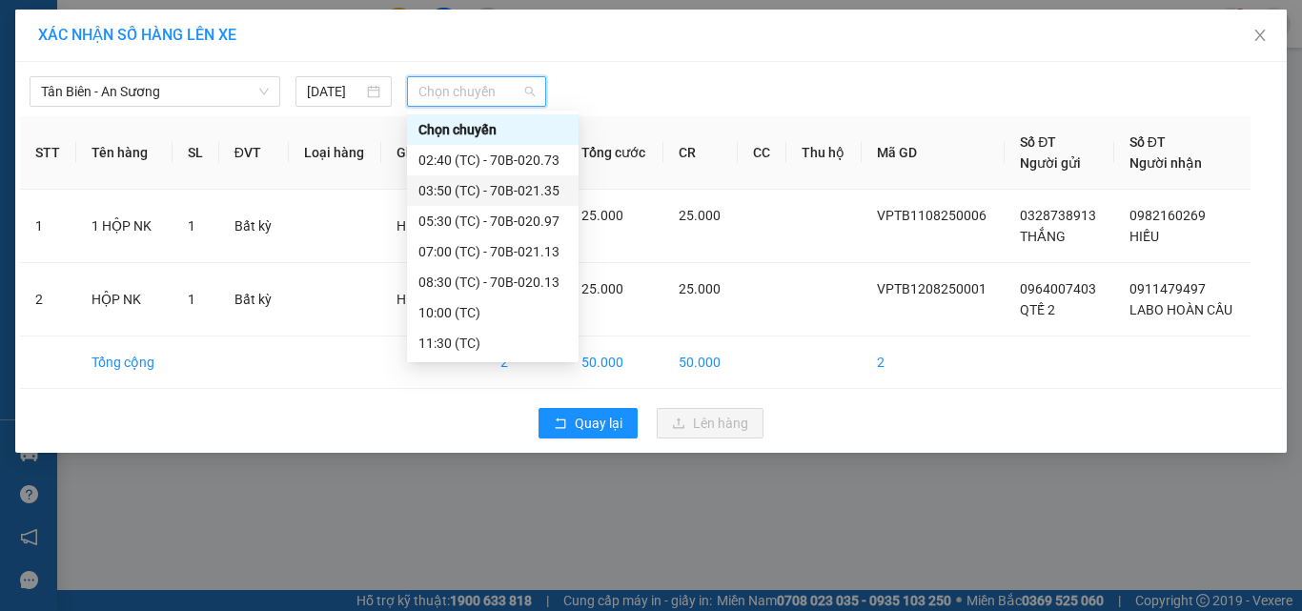
click at [537, 182] on div "03:50 (TC) - 70B-021.35" at bounding box center [492, 190] width 149 height 21
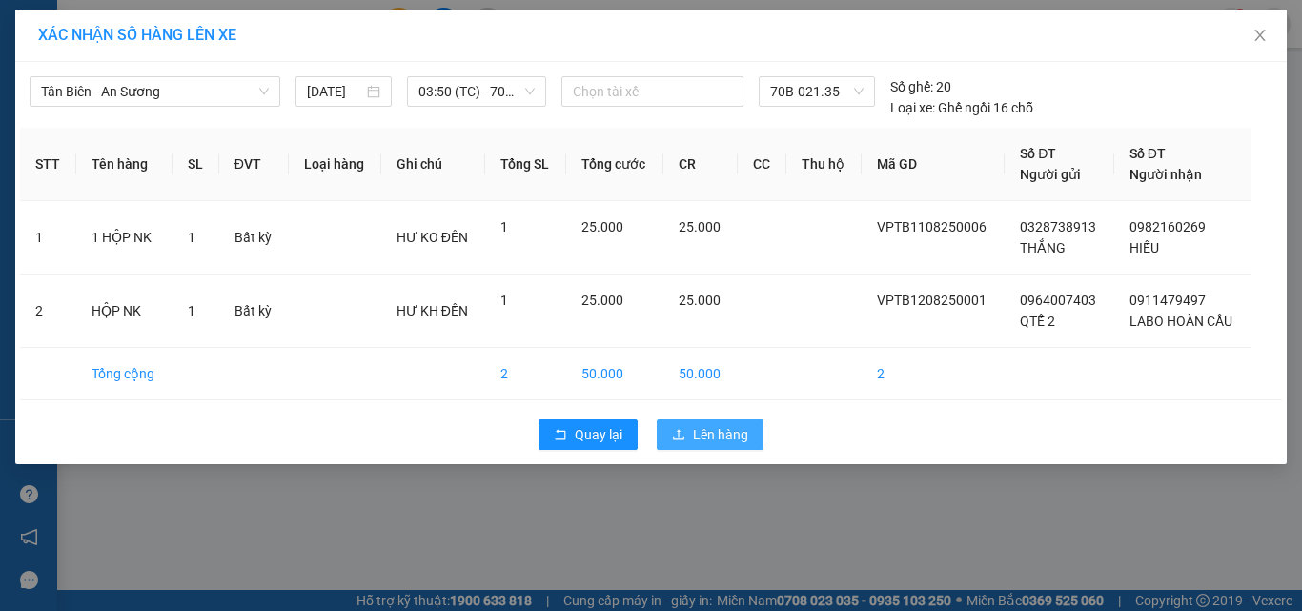
click at [721, 430] on span "Lên hàng" at bounding box center [720, 434] width 55 height 21
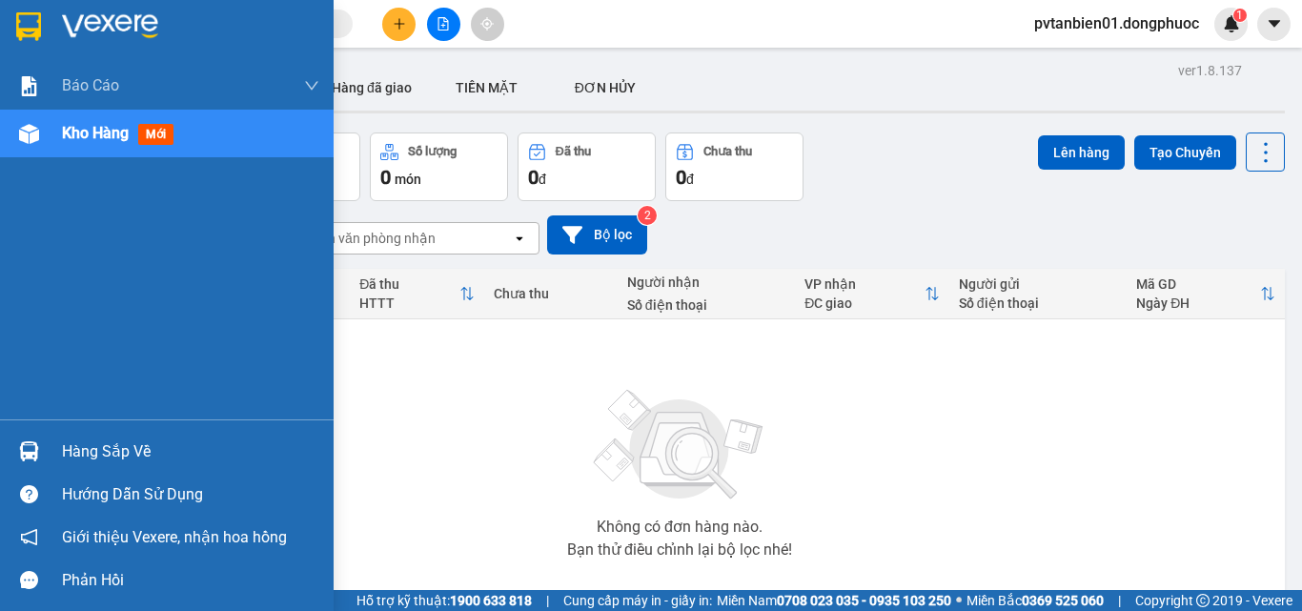
click at [23, 447] on img at bounding box center [29, 451] width 20 height 20
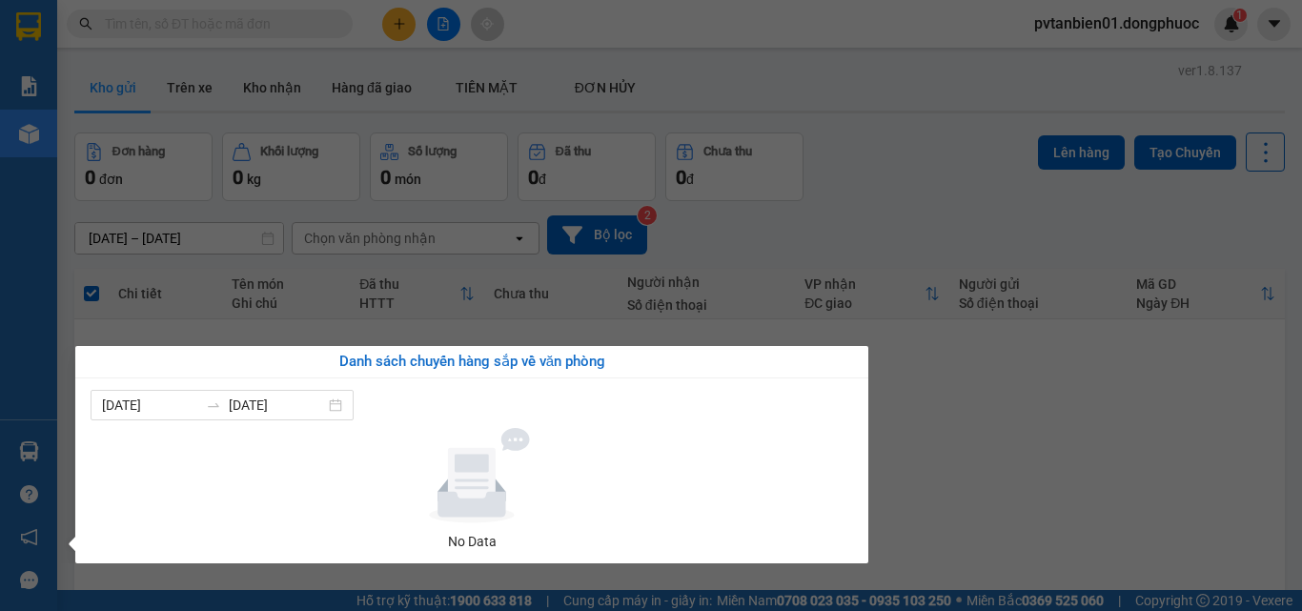
click at [1088, 505] on section "Kết quả tìm kiếm ( 0 ) Bộ lọc Ngày tạo đơn gần nhất No Data pvtanbien01.dongphu…" at bounding box center [651, 305] width 1302 height 611
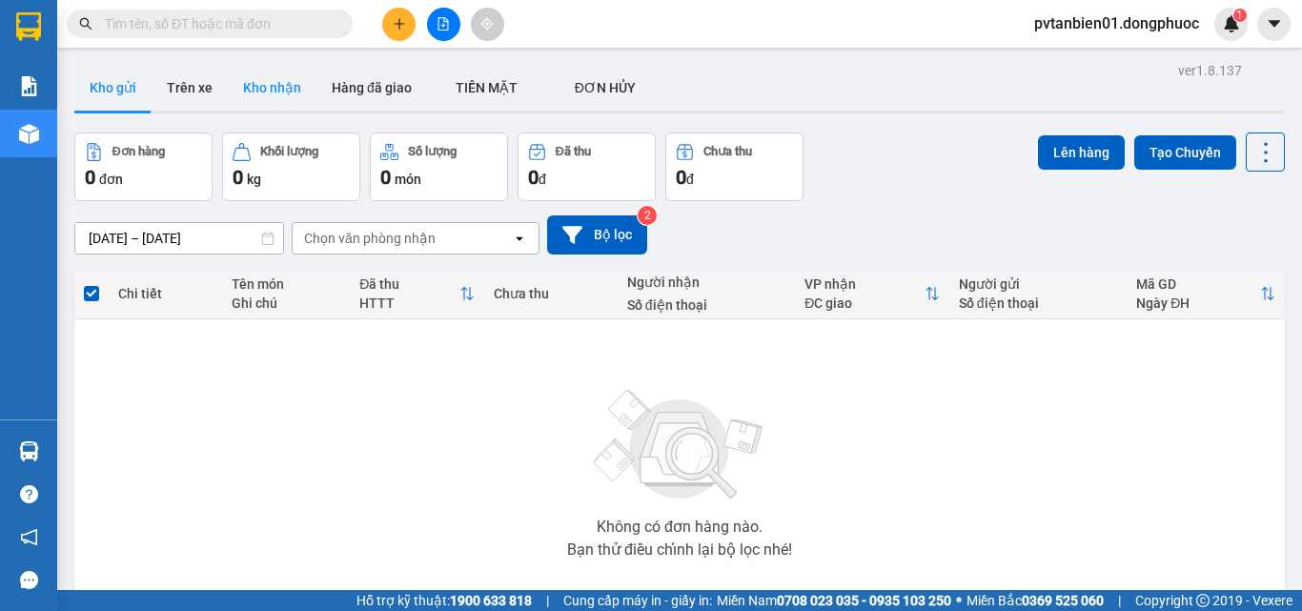
click at [247, 103] on button "Kho nhận" at bounding box center [272, 88] width 89 height 46
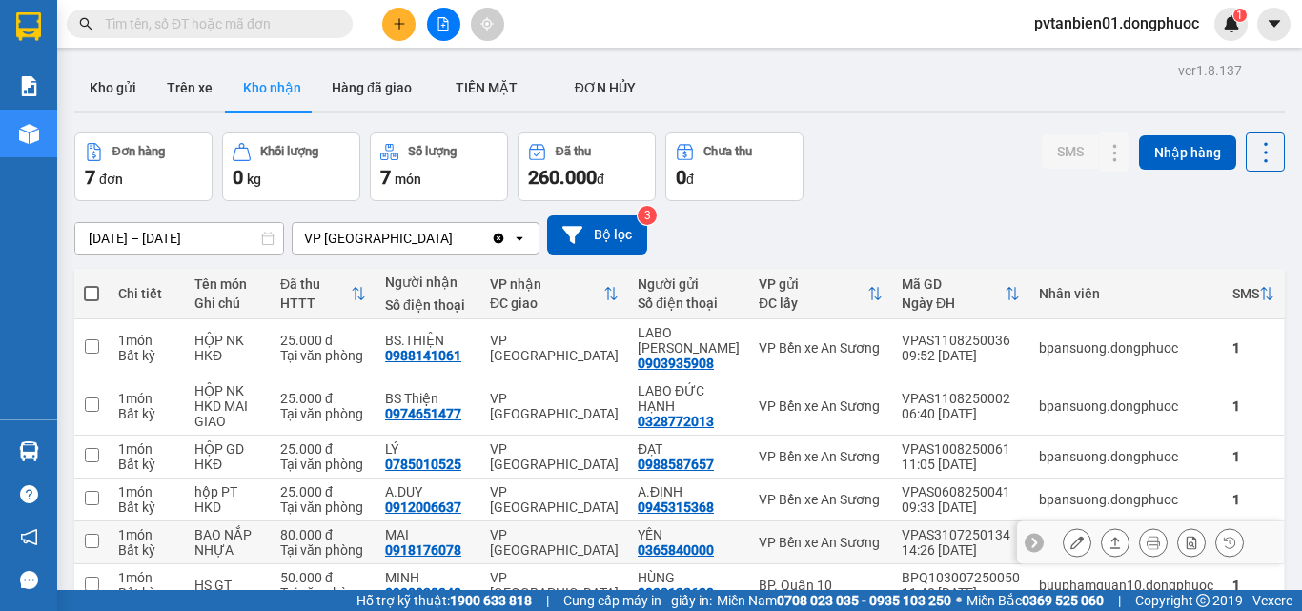
scroll to position [153, 0]
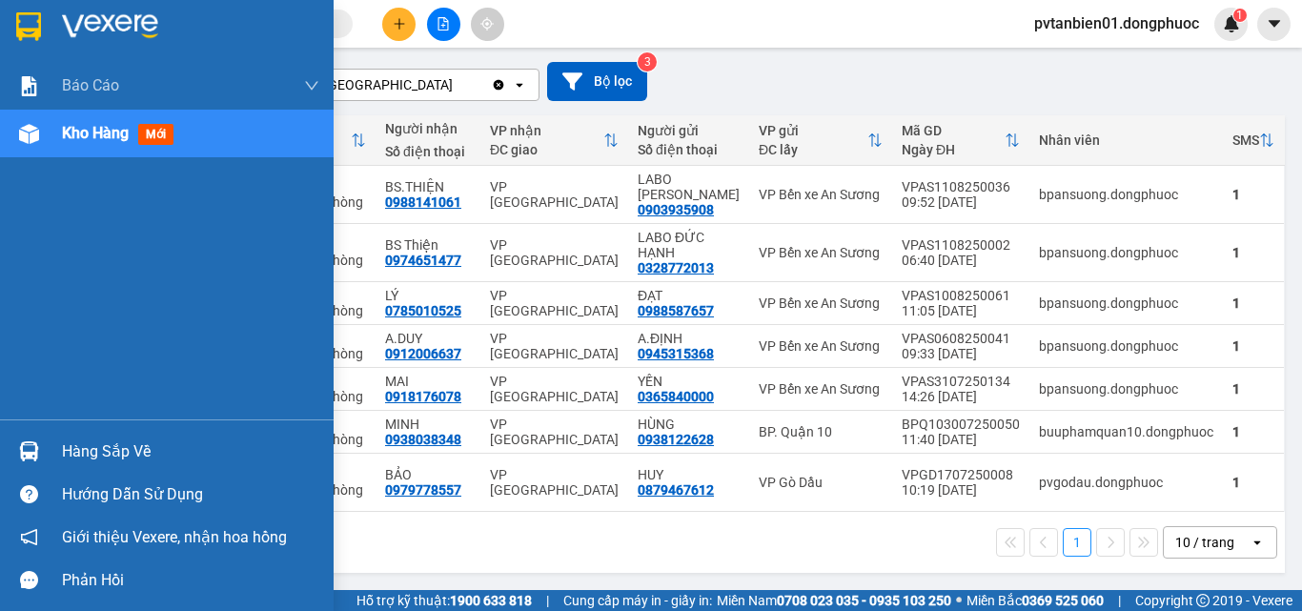
click at [30, 446] on img at bounding box center [29, 451] width 20 height 20
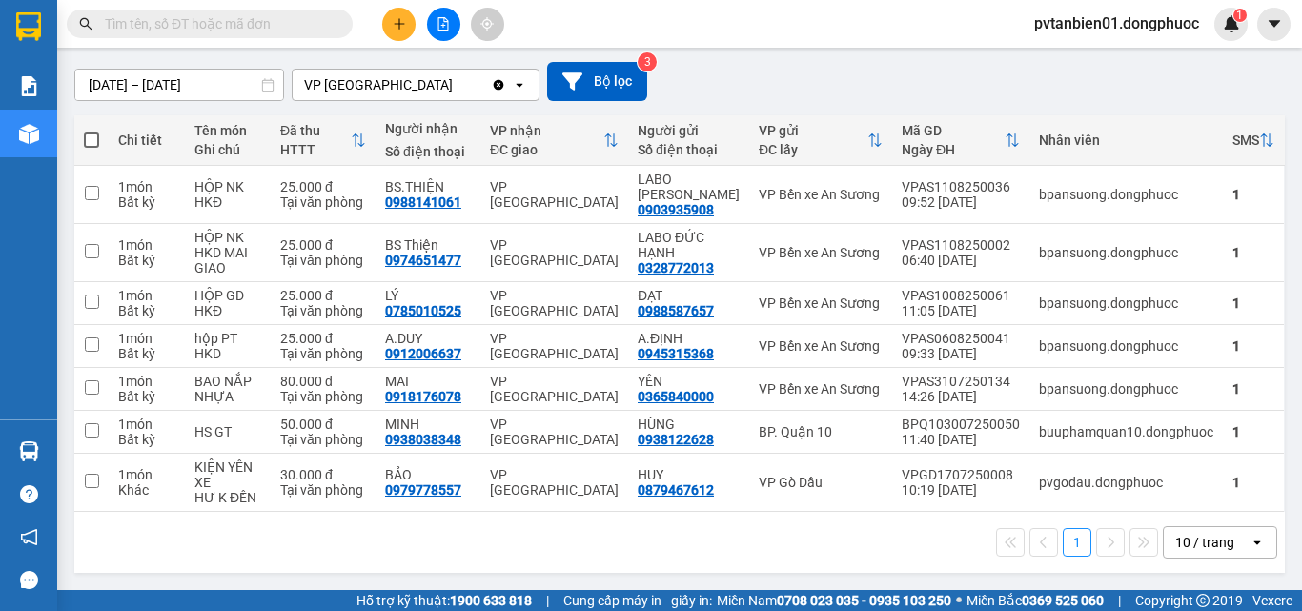
click at [771, 80] on section "Kết quả tìm kiếm ( 0 ) Bộ lọc Ngày tạo đơn gần nhất No Data pvtanbien01.dongphu…" at bounding box center [651, 305] width 1302 height 611
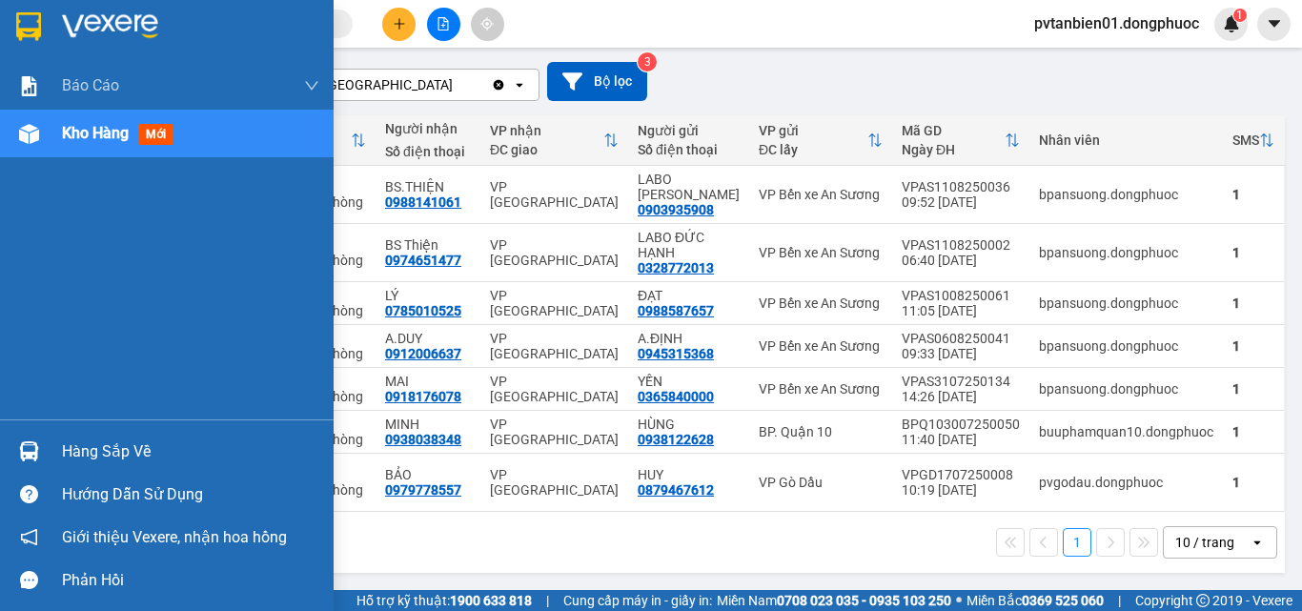
click at [51, 445] on div "Hàng sắp về" at bounding box center [167, 451] width 334 height 43
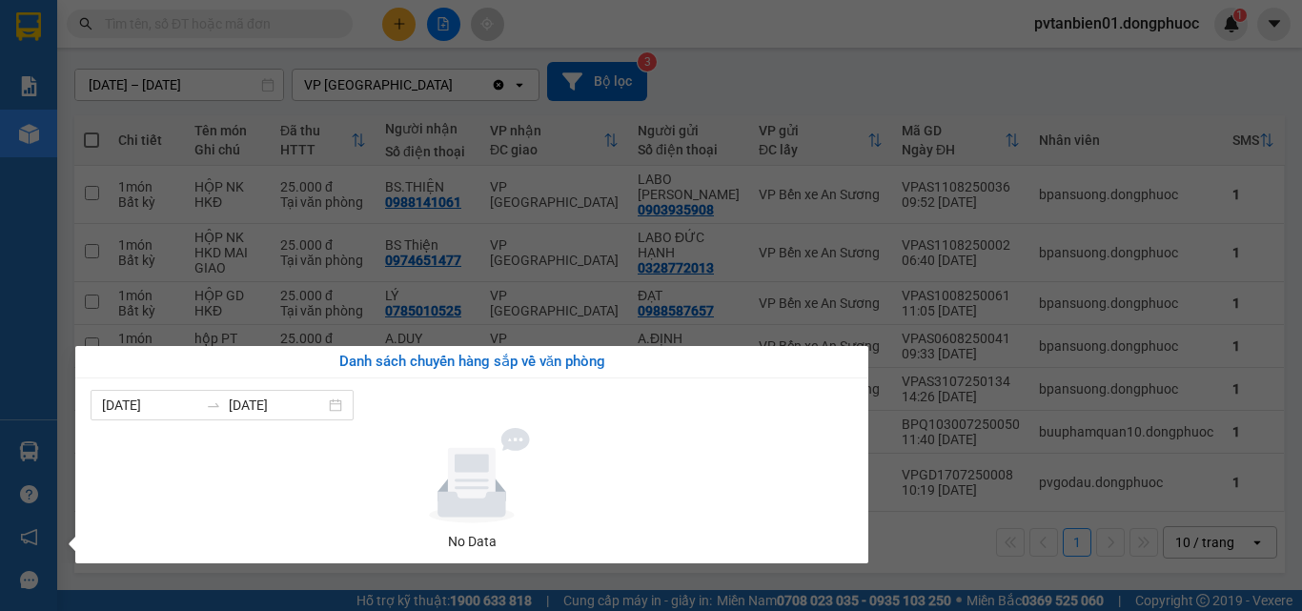
click at [880, 84] on section "Kết quả tìm kiếm ( 0 ) Bộ lọc Ngày tạo đơn gần nhất No Data pvtanbien01.dongphu…" at bounding box center [651, 305] width 1302 height 611
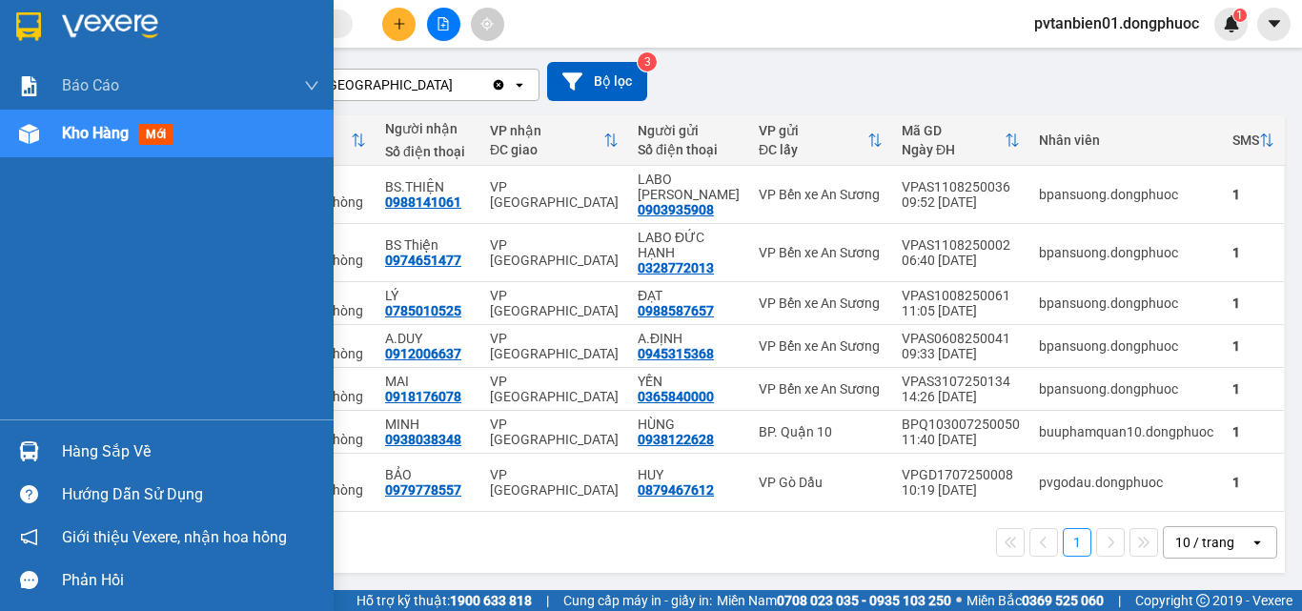
click at [65, 448] on div "Hàng sắp về" at bounding box center [190, 451] width 257 height 29
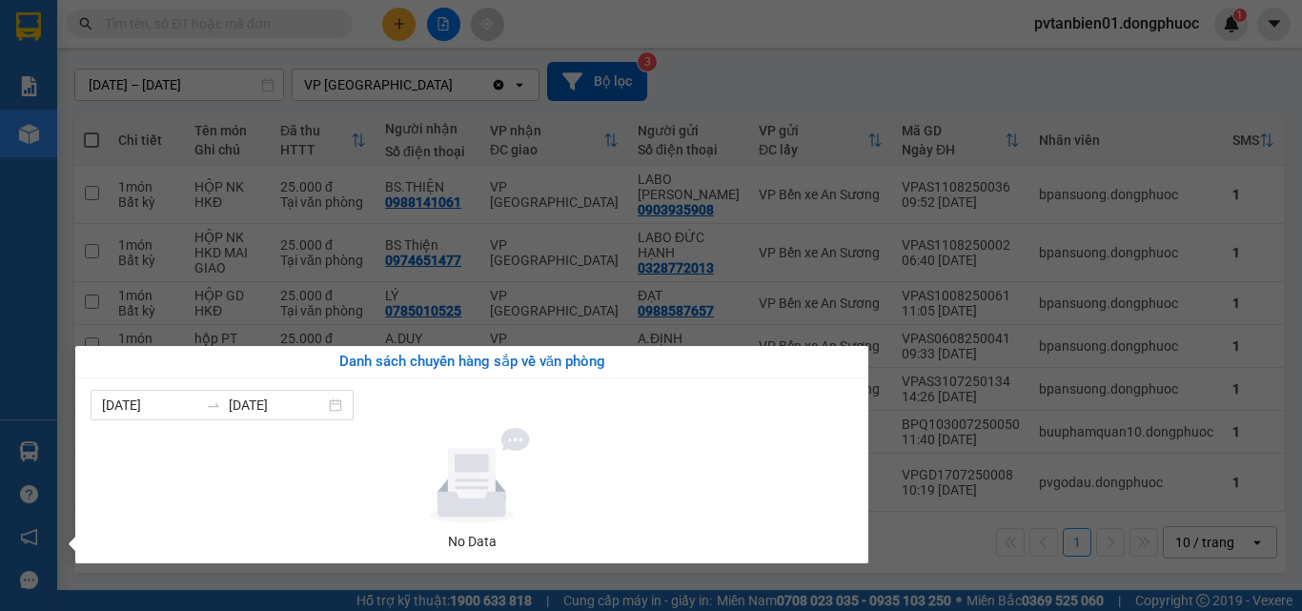
click at [914, 91] on section "Kết quả tìm kiếm ( 0 ) Bộ lọc Ngày tạo đơn gần nhất No Data pvtanbien01.dongphu…" at bounding box center [651, 305] width 1302 height 611
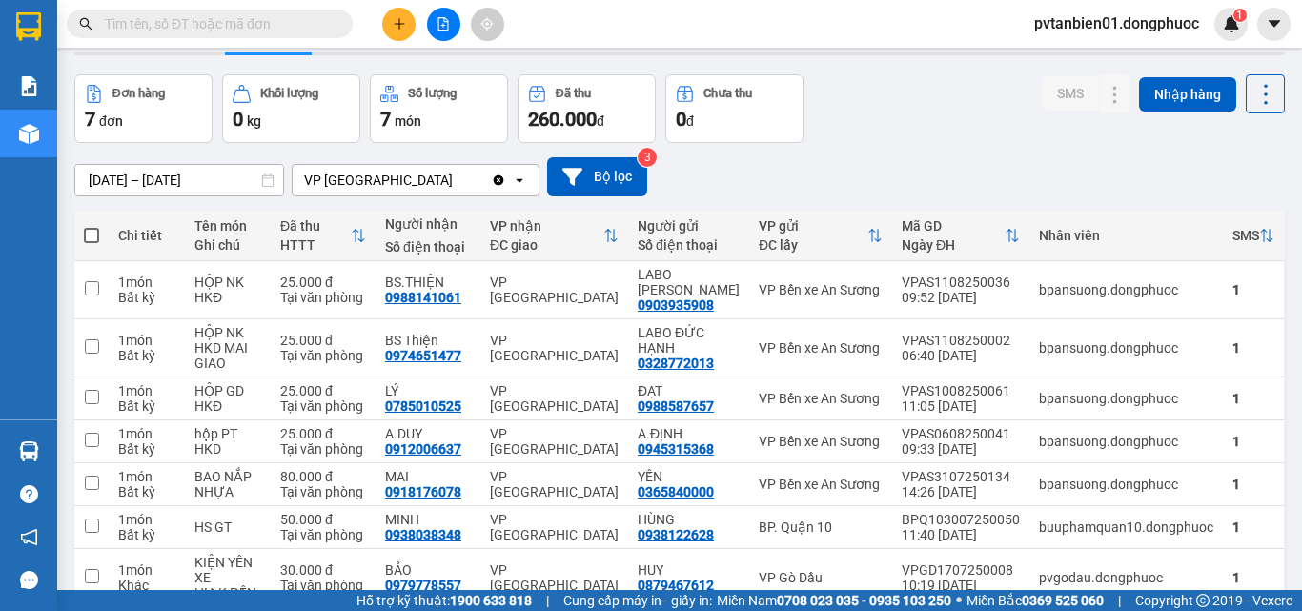
scroll to position [0, 0]
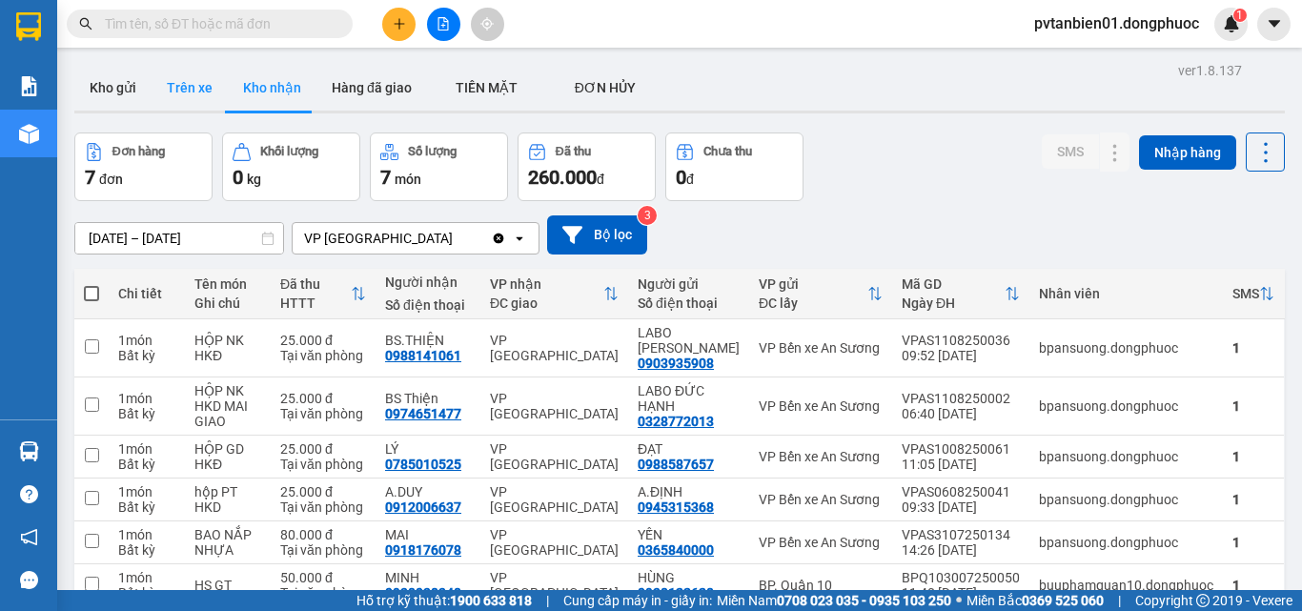
click at [193, 89] on button "Trên xe" at bounding box center [190, 88] width 76 height 46
type input "10/08/2025 – 12/08/2025"
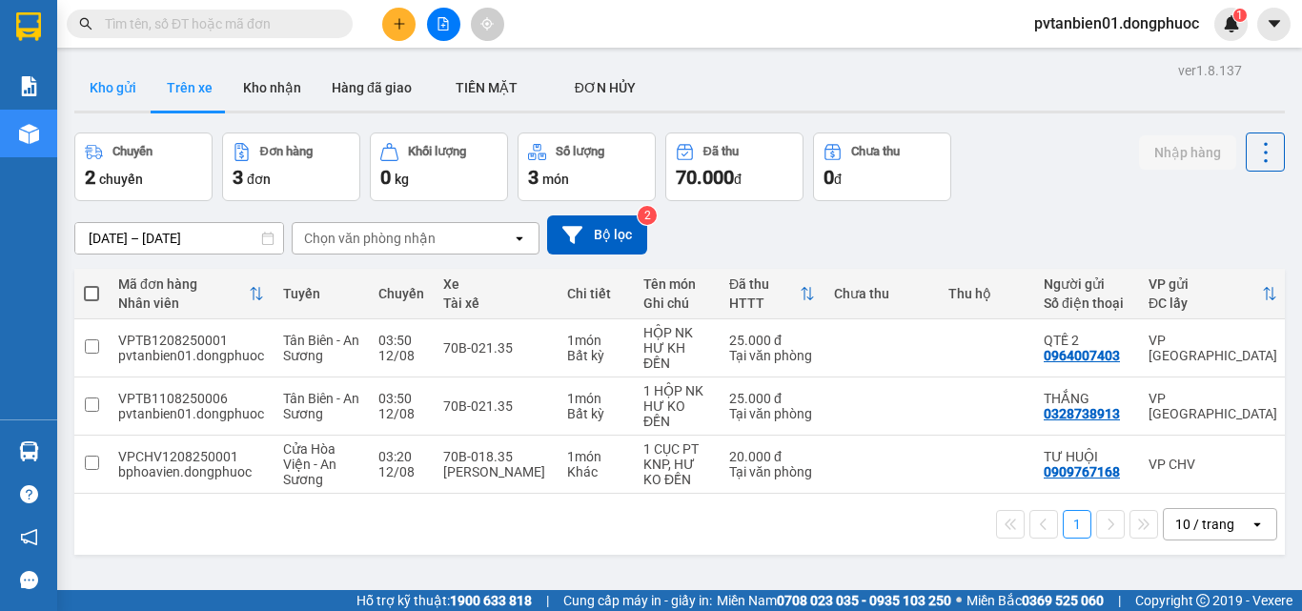
click at [141, 76] on button "Kho gửi" at bounding box center [112, 88] width 77 height 46
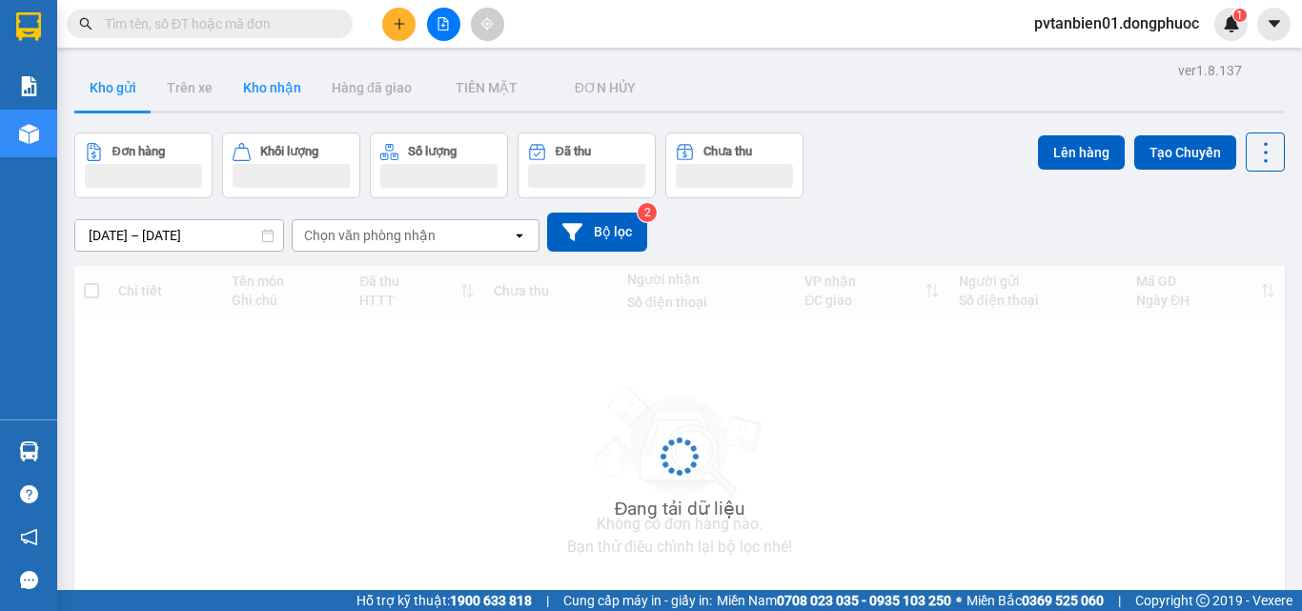
click at [250, 86] on button "Kho nhận" at bounding box center [272, 88] width 89 height 46
